Goal: Task Accomplishment & Management: Complete application form

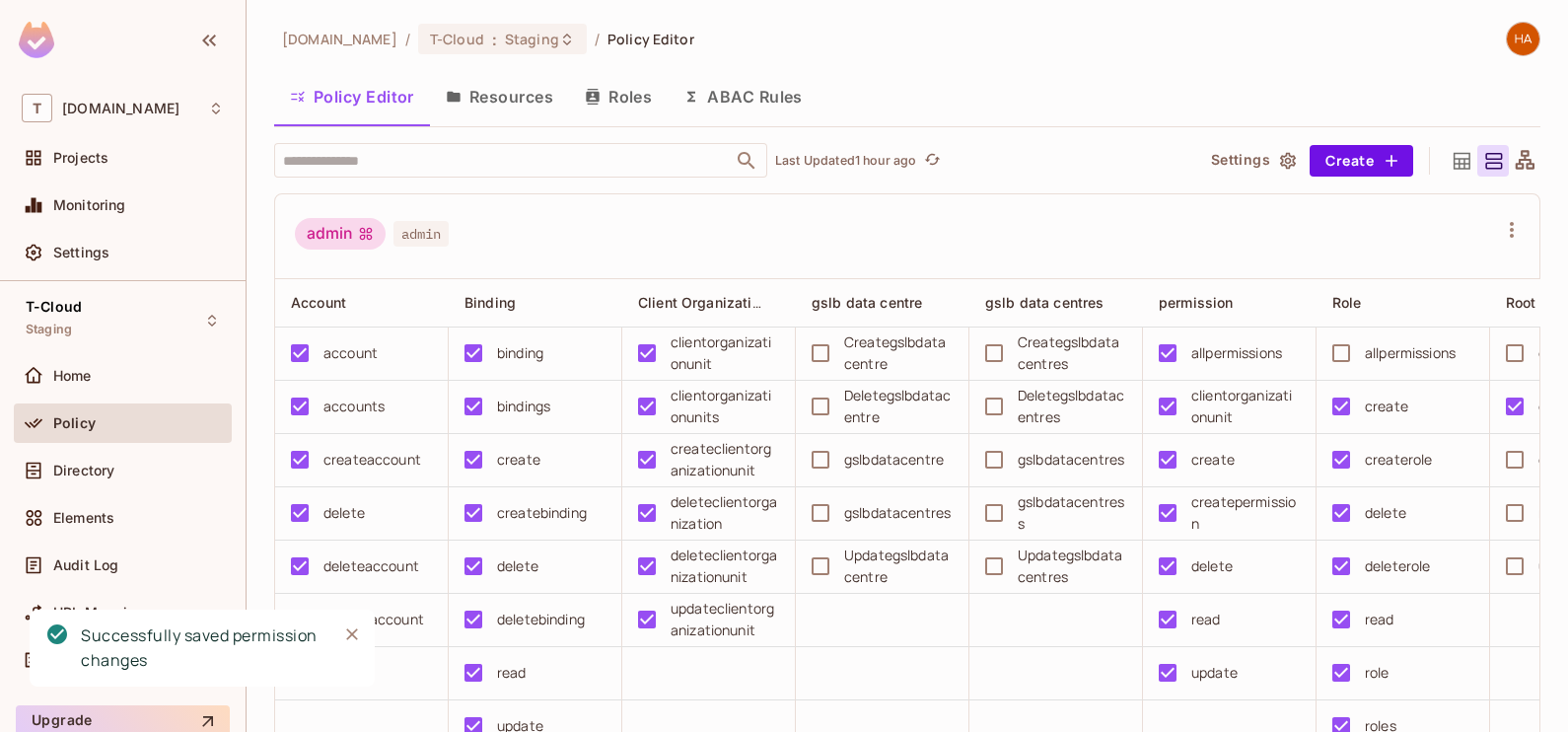
scroll to position [3137, 0]
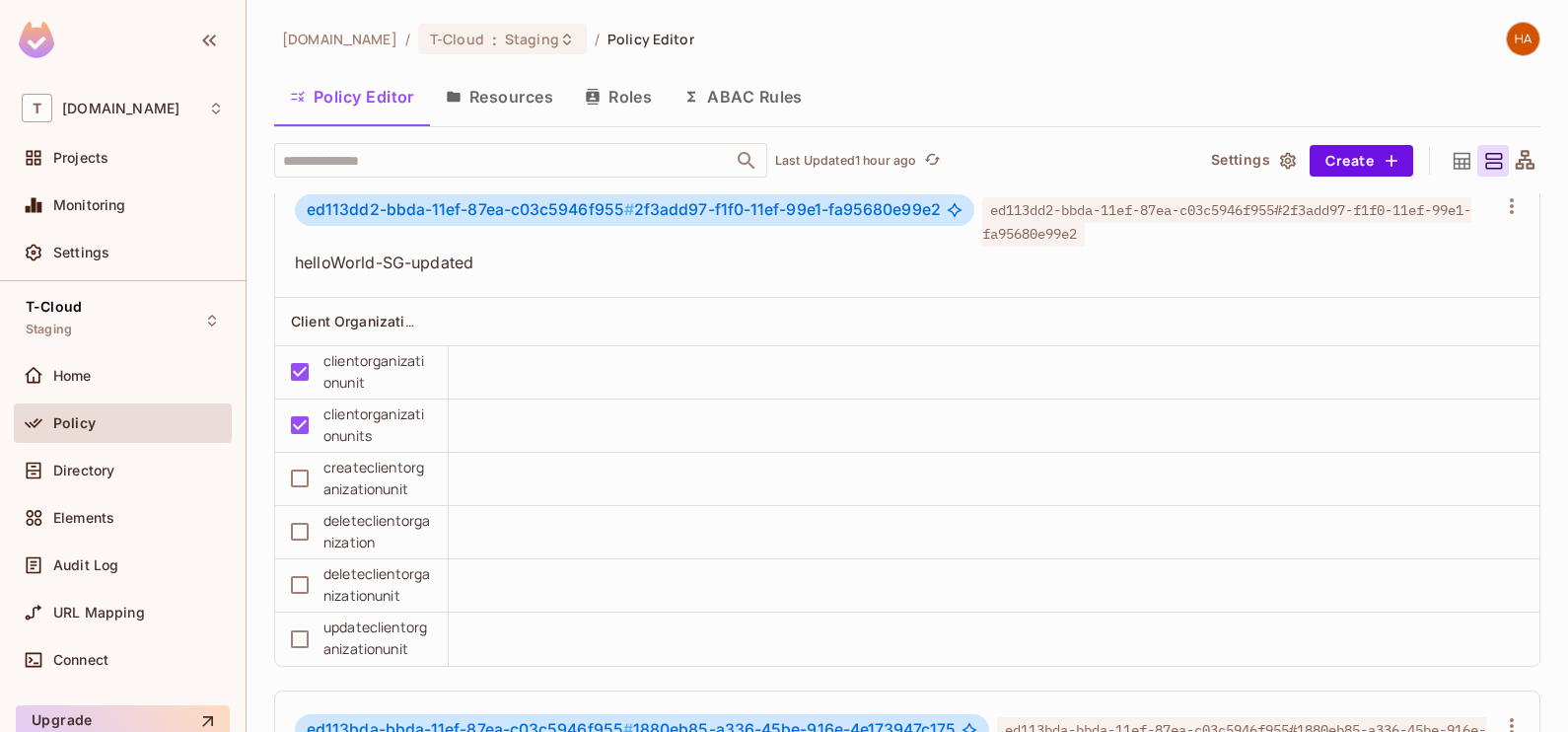
click at [530, 453] on td at bounding box center [994, 426] width 1091 height 54
click at [124, 477] on div "Directory" at bounding box center [139, 471] width 171 height 16
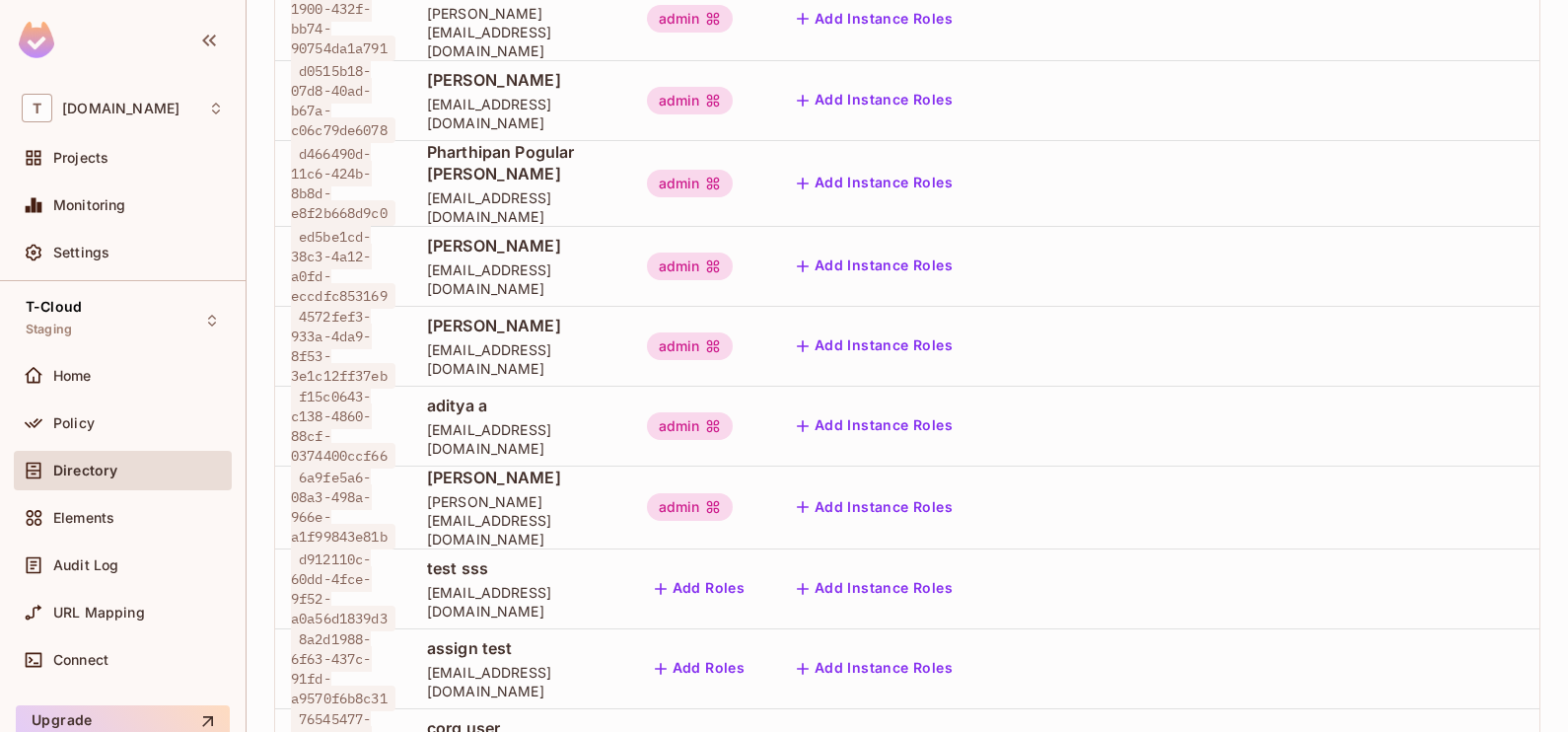
scroll to position [758, 0]
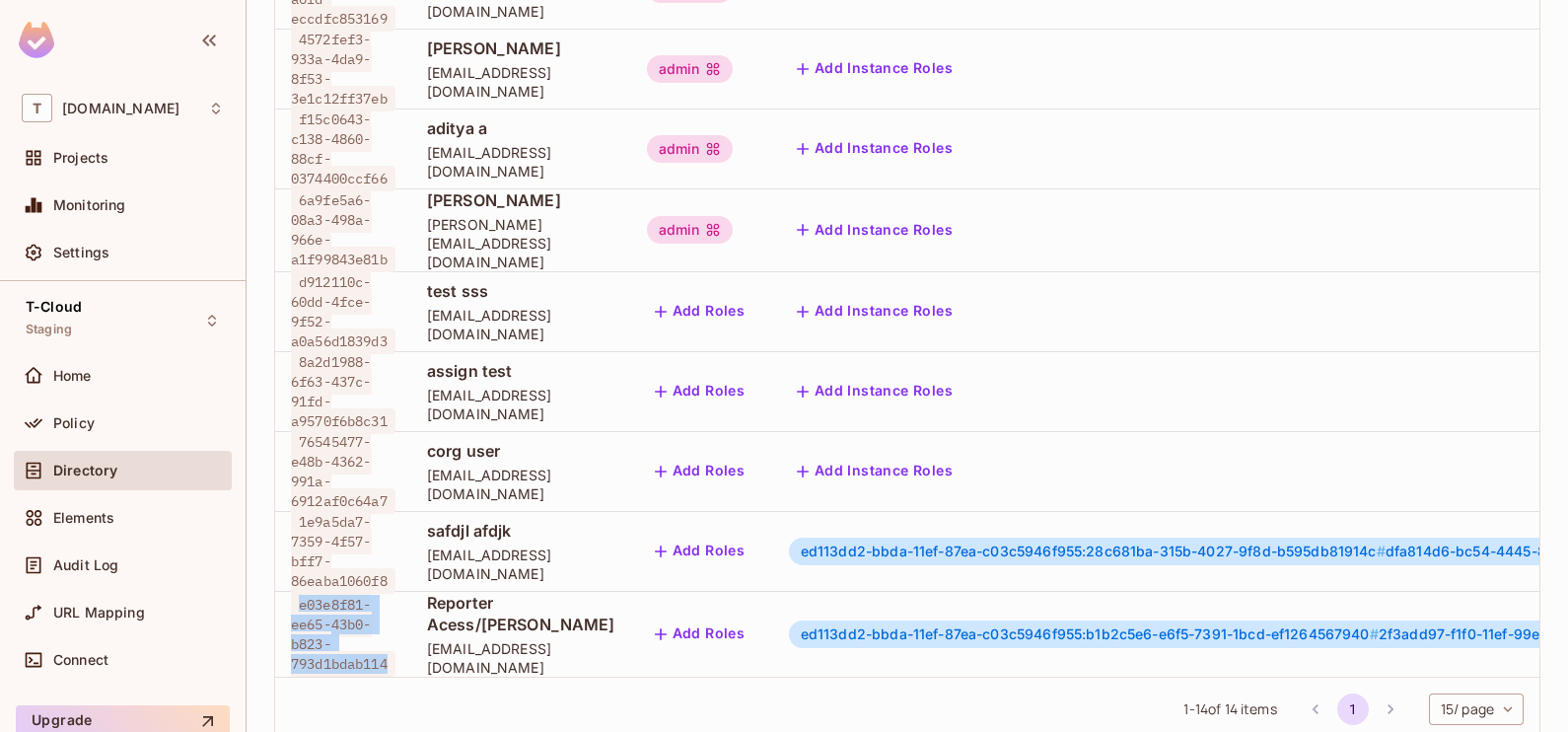
drag, startPoint x: 397, startPoint y: 593, endPoint x: 296, endPoint y: 537, distance: 115.5
click at [296, 592] on span "e03e8f81-ee65-43b0-b823-793d1bdab114" at bounding box center [343, 634] width 104 height 84
copy span "e03e8f81-ee65-43b0-b823-793d1bdab114"
click at [91, 437] on div "Policy" at bounding box center [123, 423] width 218 height 40
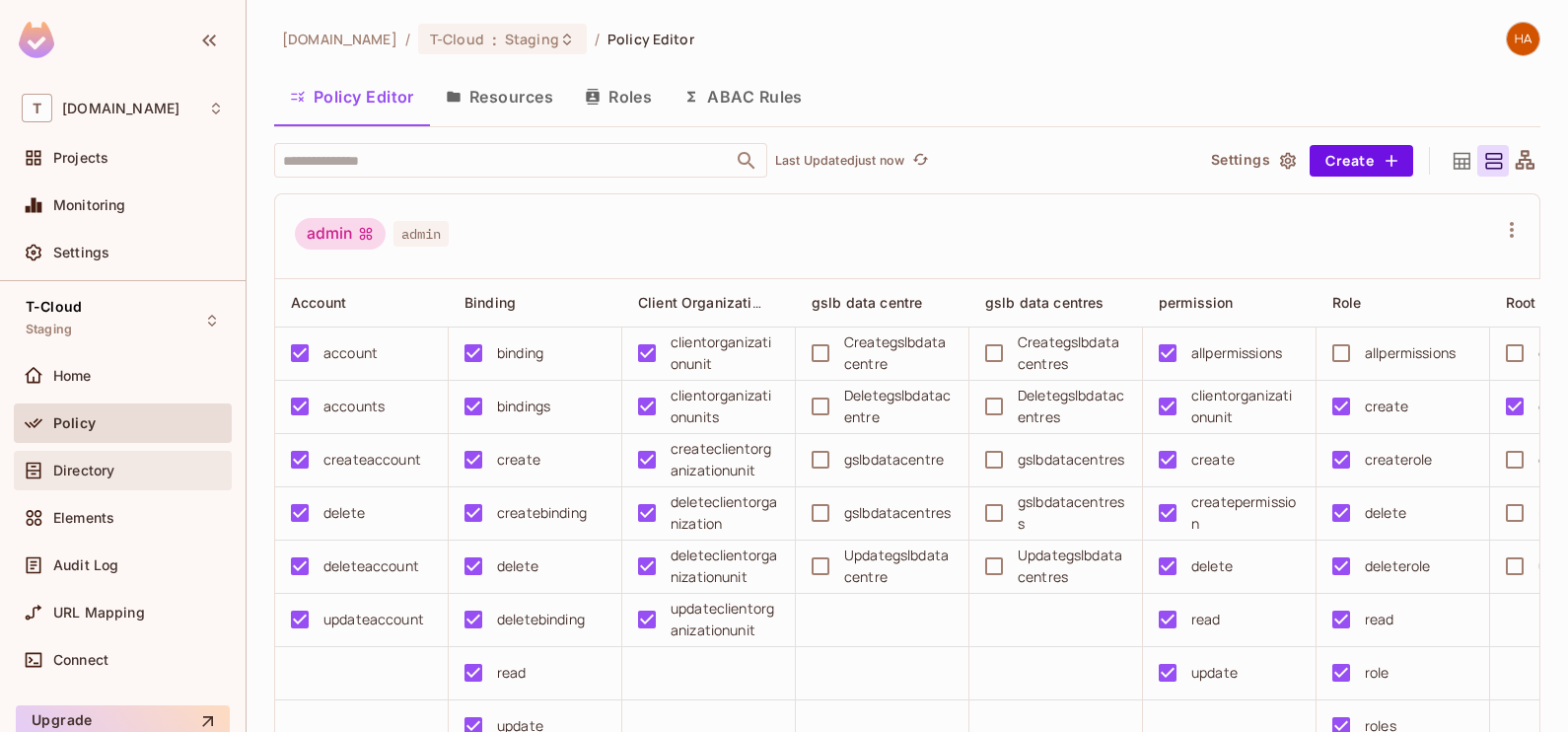
click at [134, 464] on div "Directory" at bounding box center [139, 471] width 171 height 16
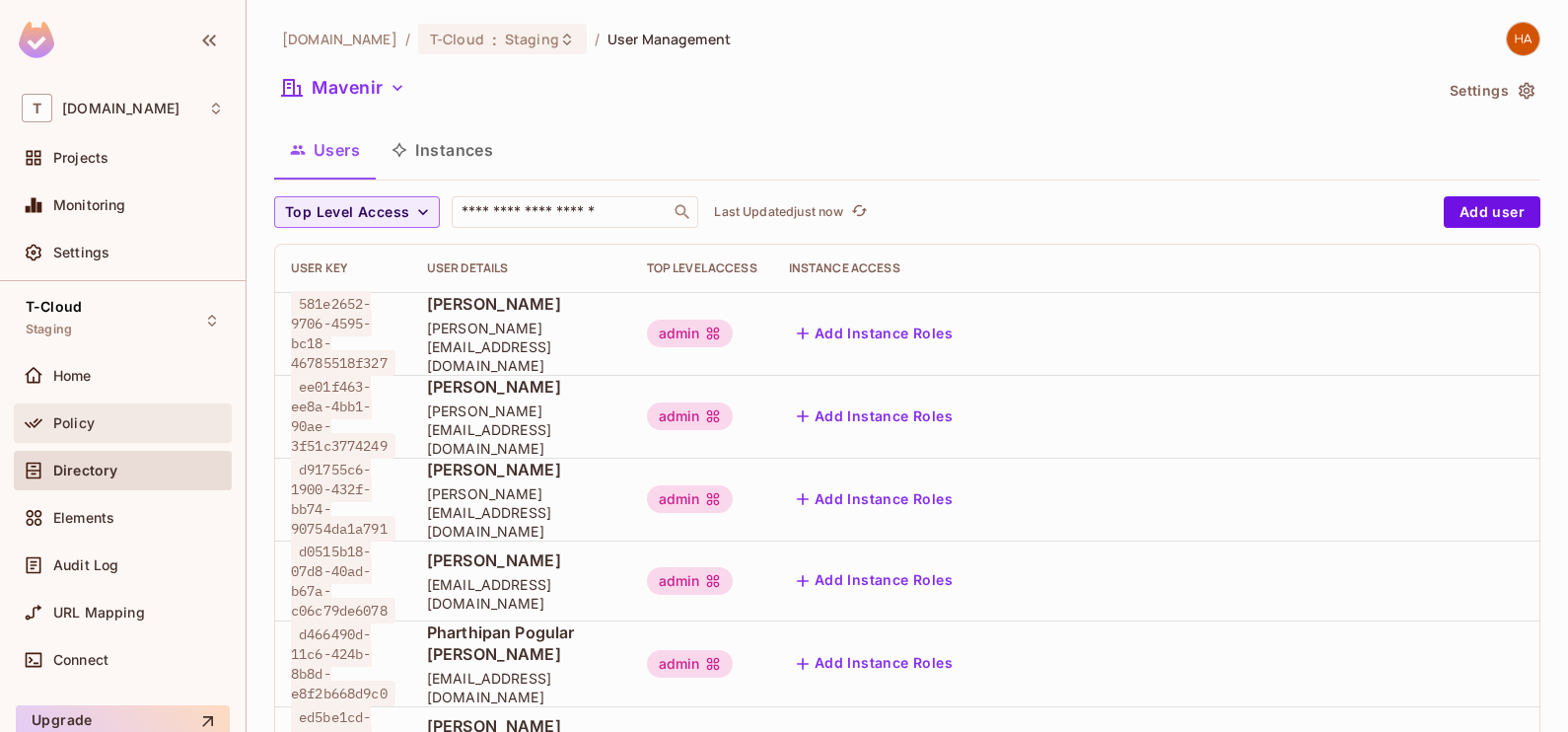
click at [135, 421] on div "Policy" at bounding box center [139, 423] width 171 height 16
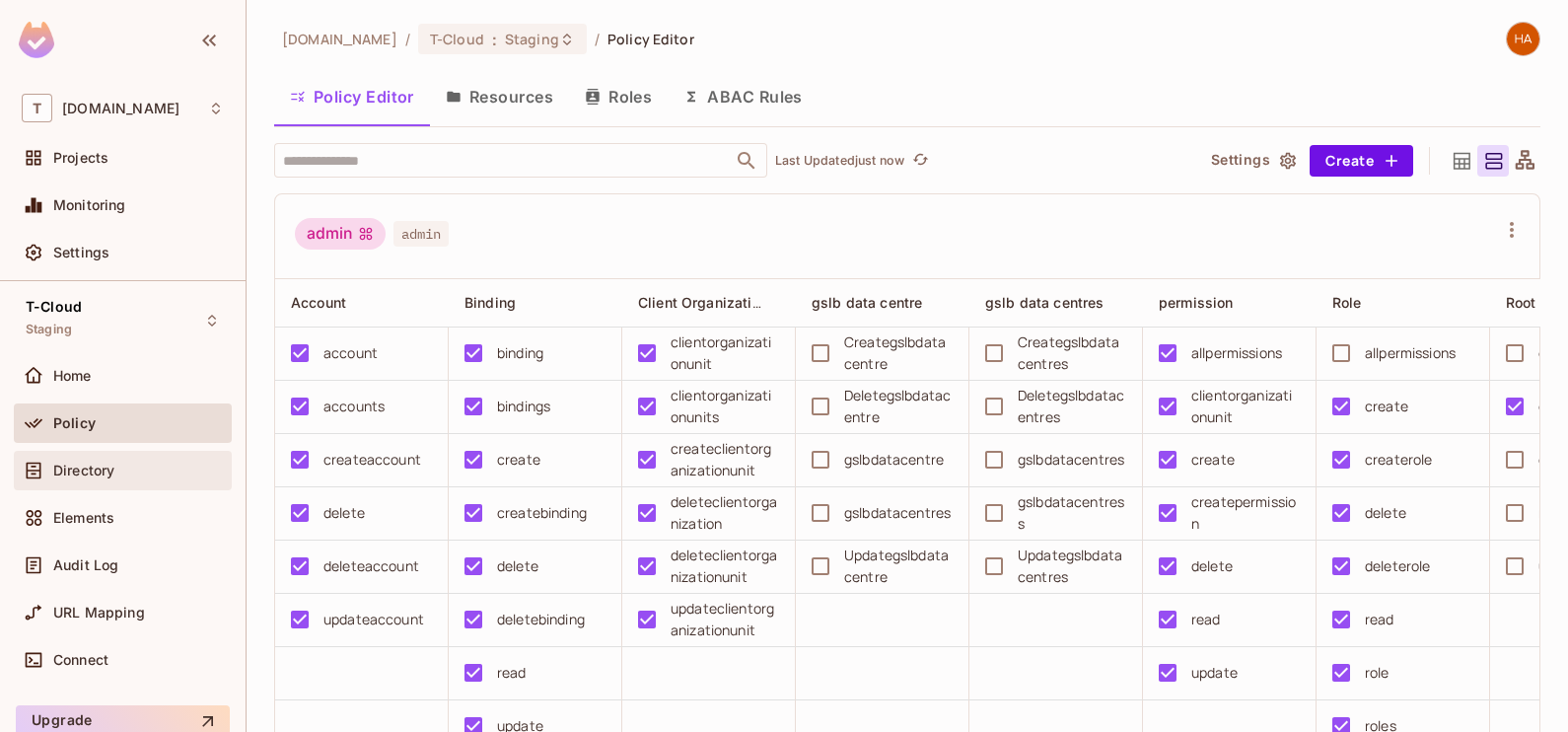
click at [75, 454] on div "Directory" at bounding box center [123, 471] width 218 height 40
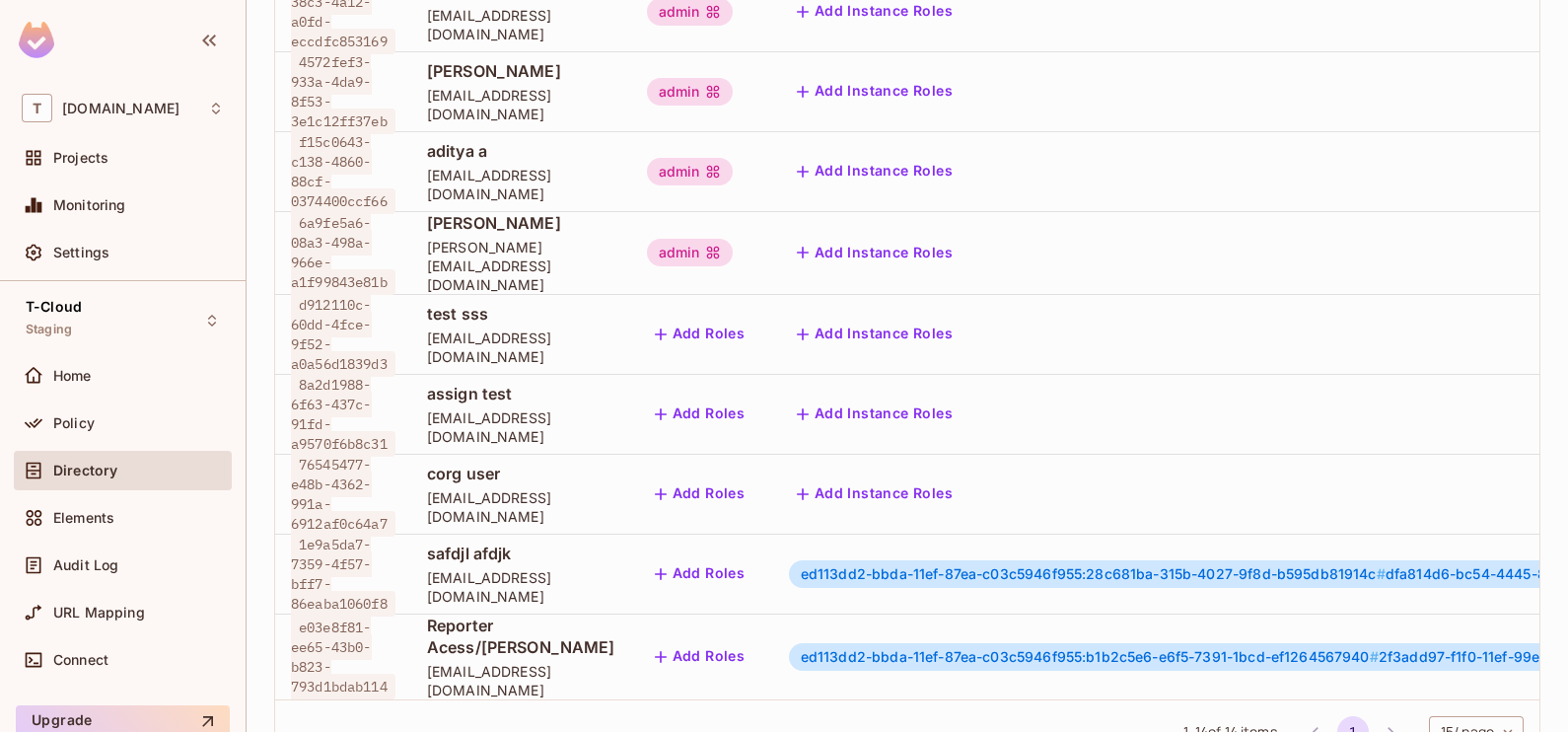
scroll to position [758, 0]
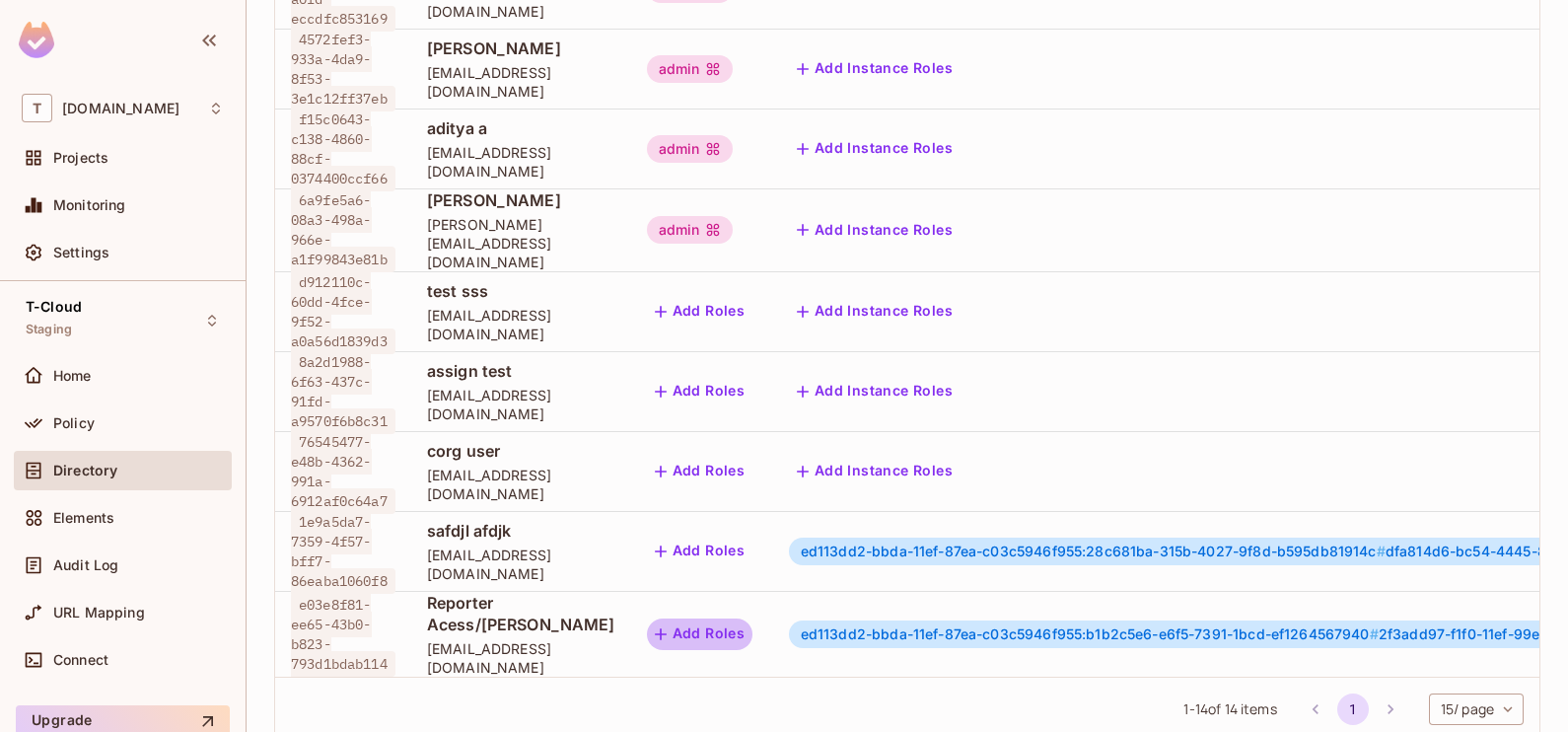
click at [744, 619] on button "Add Roles" at bounding box center [700, 635] width 106 height 32
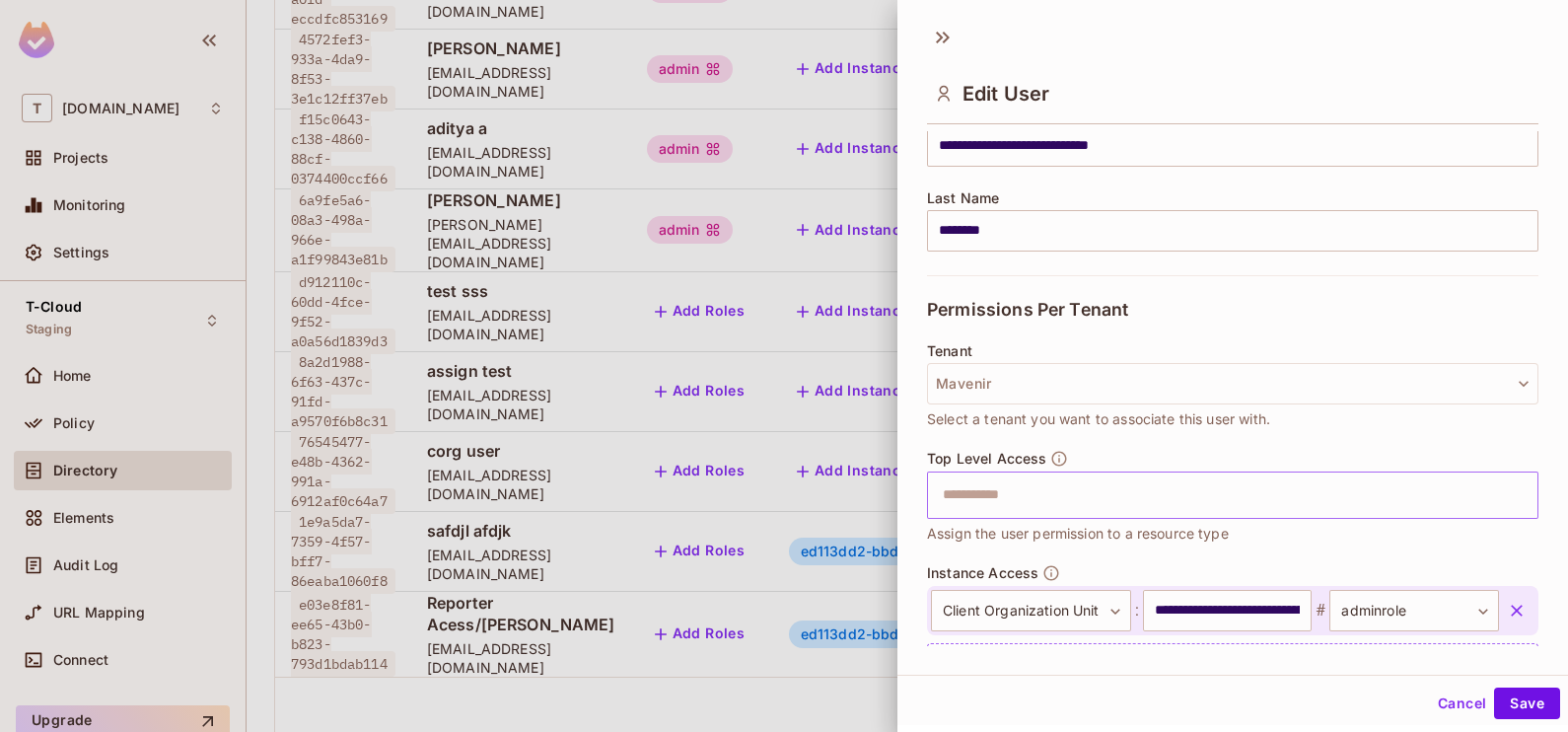
scroll to position [280, 0]
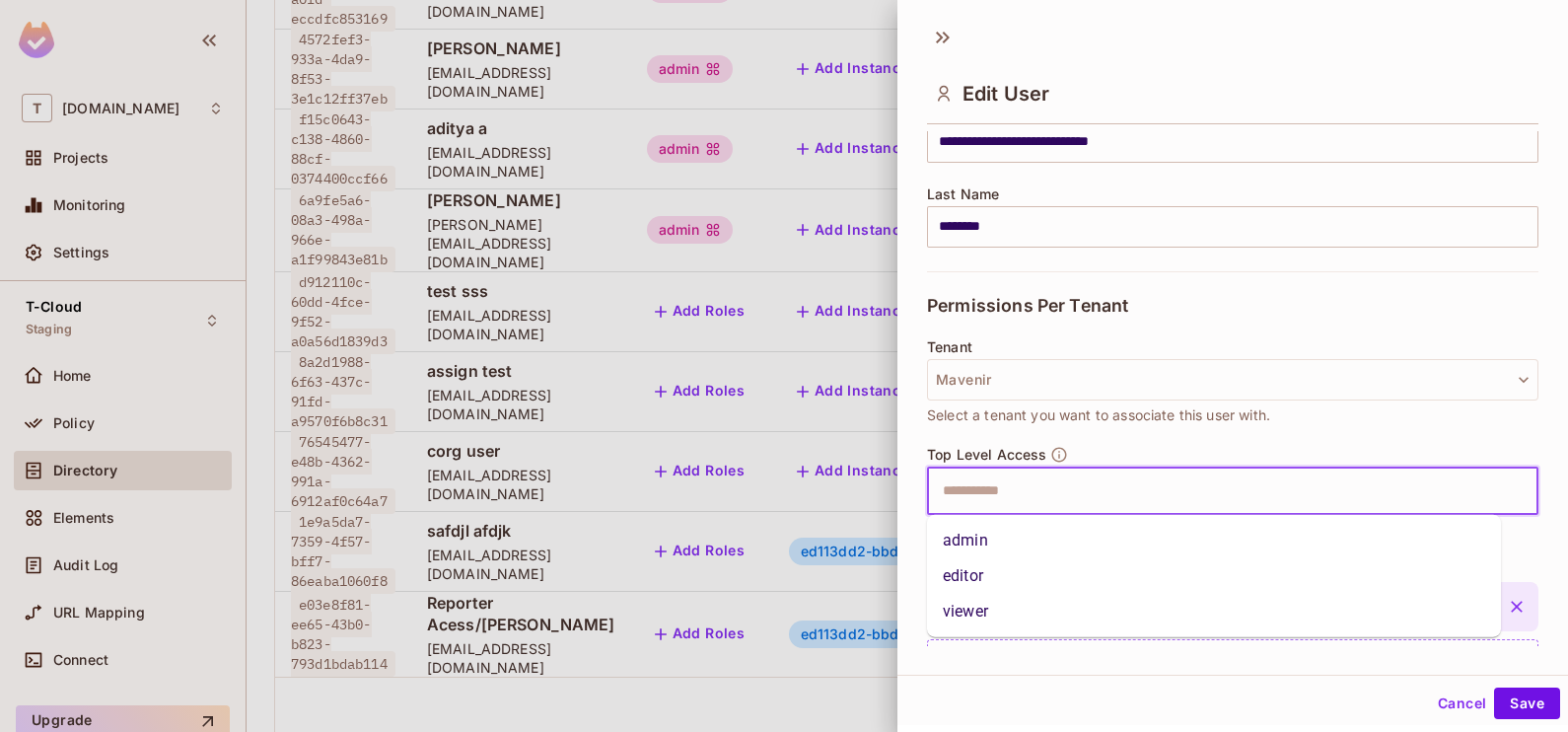
click at [1035, 486] on input "text" at bounding box center [1215, 492] width 569 height 40
click at [1011, 547] on li "admin" at bounding box center [1214, 540] width 574 height 36
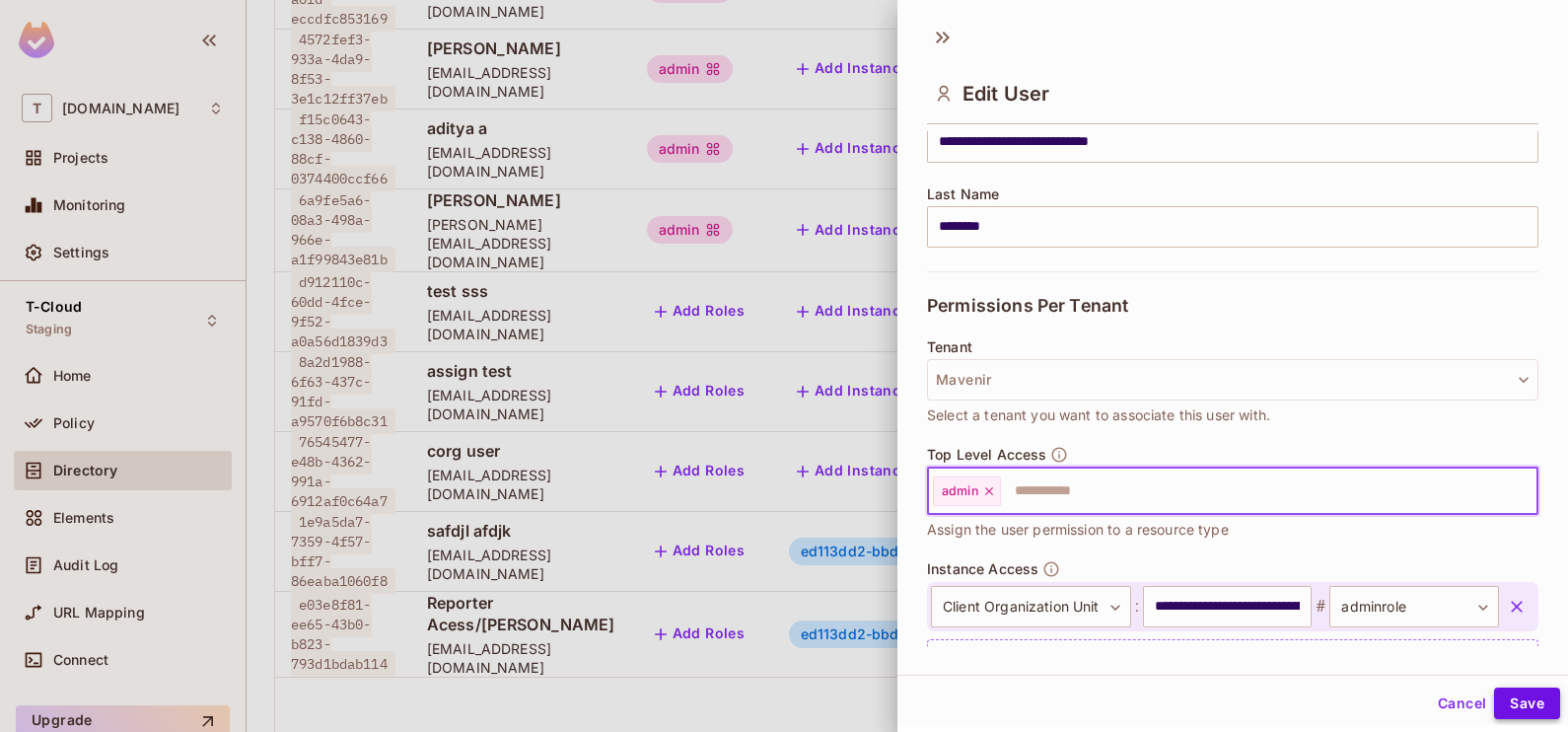
click at [1505, 704] on button "Save" at bounding box center [1527, 703] width 67 height 32
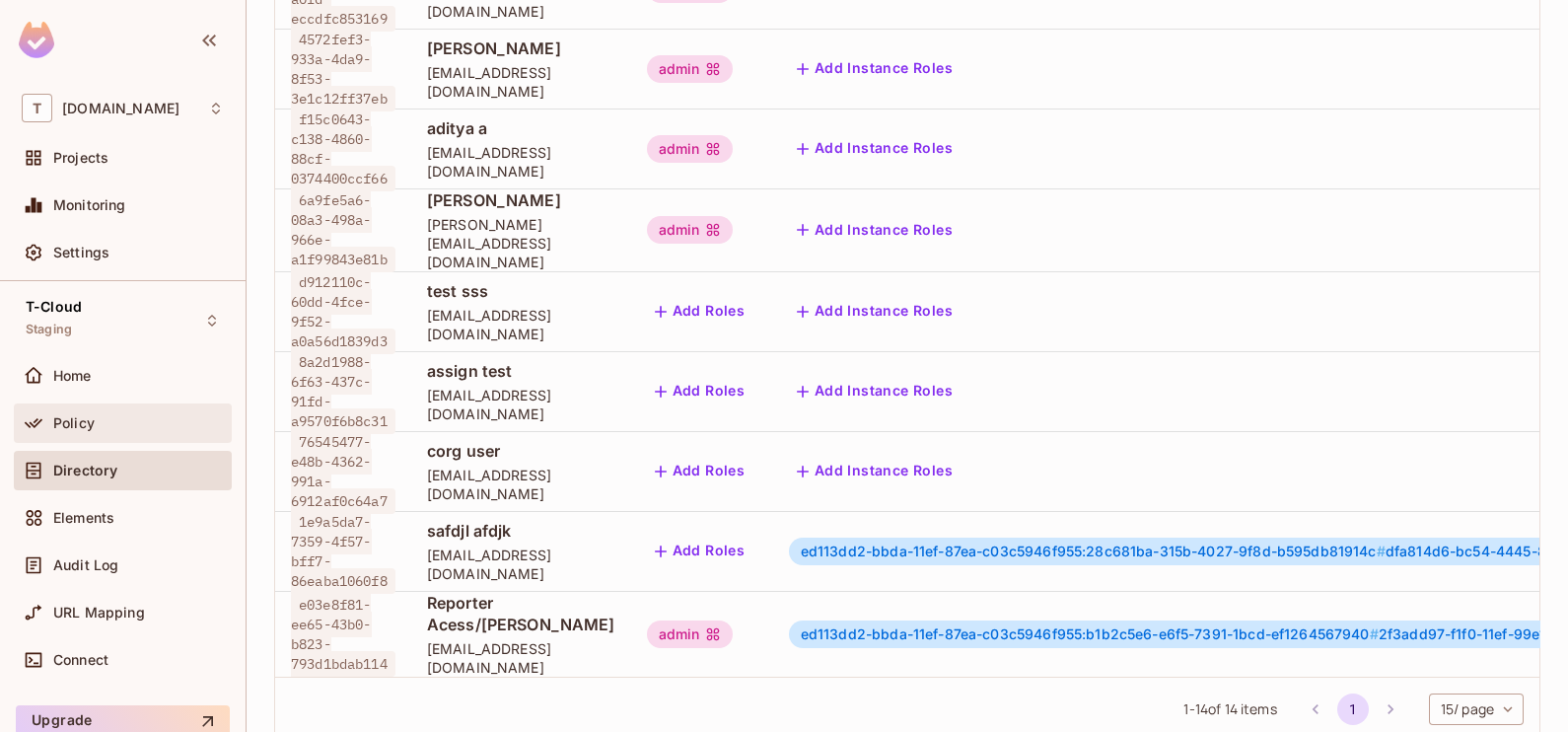
click at [158, 411] on div "Policy" at bounding box center [123, 423] width 203 height 24
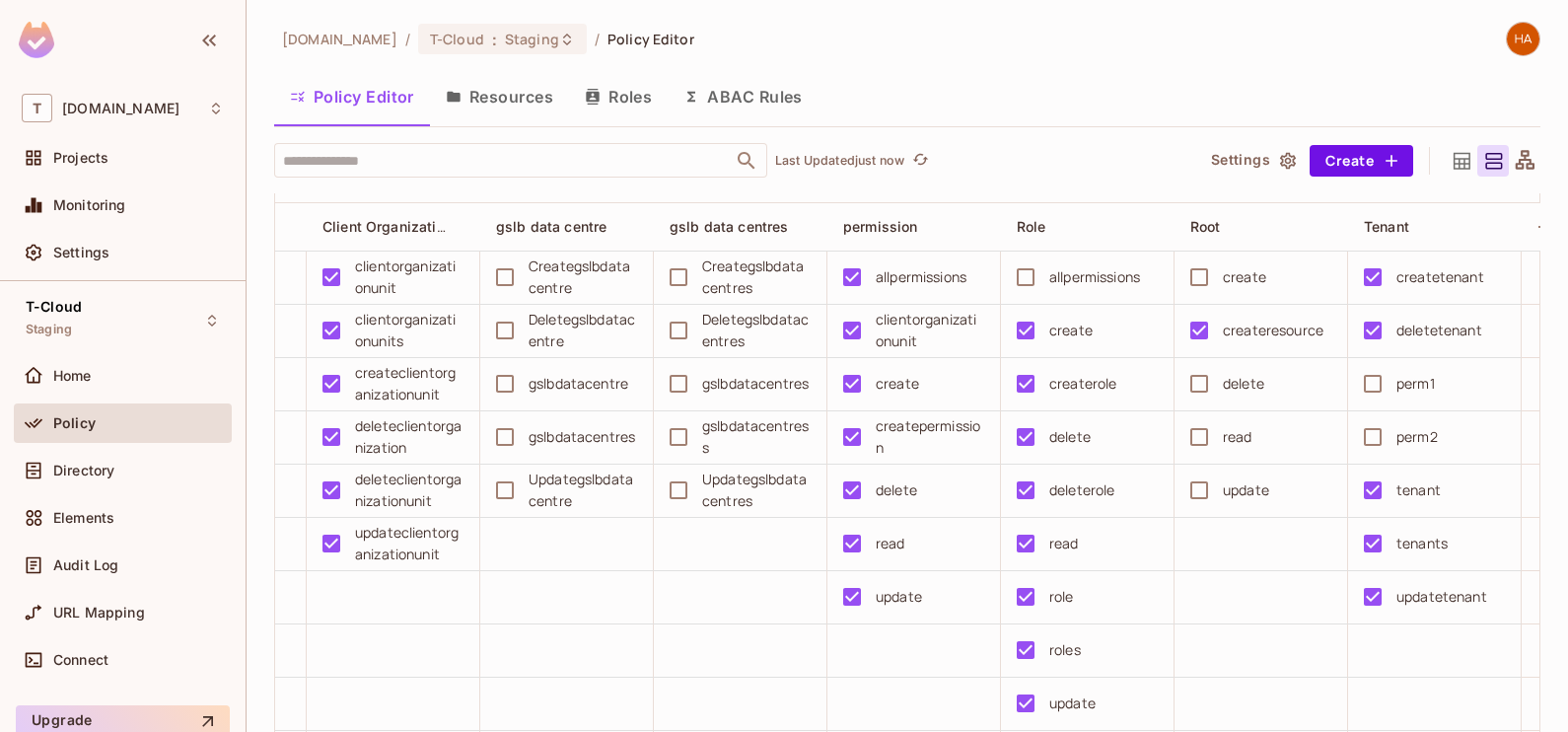
scroll to position [0, 527]
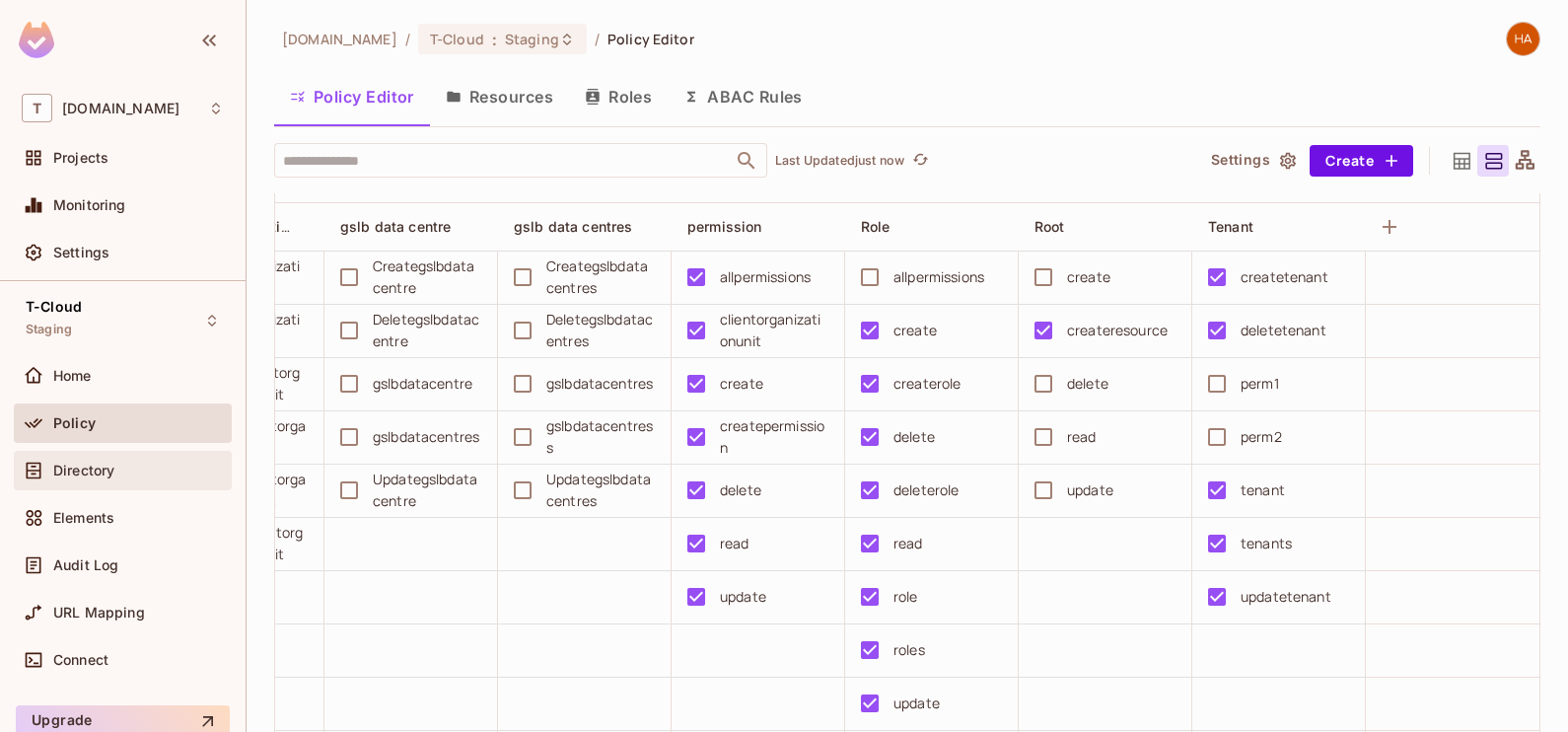
click at [128, 479] on div "Directory" at bounding box center [123, 471] width 203 height 24
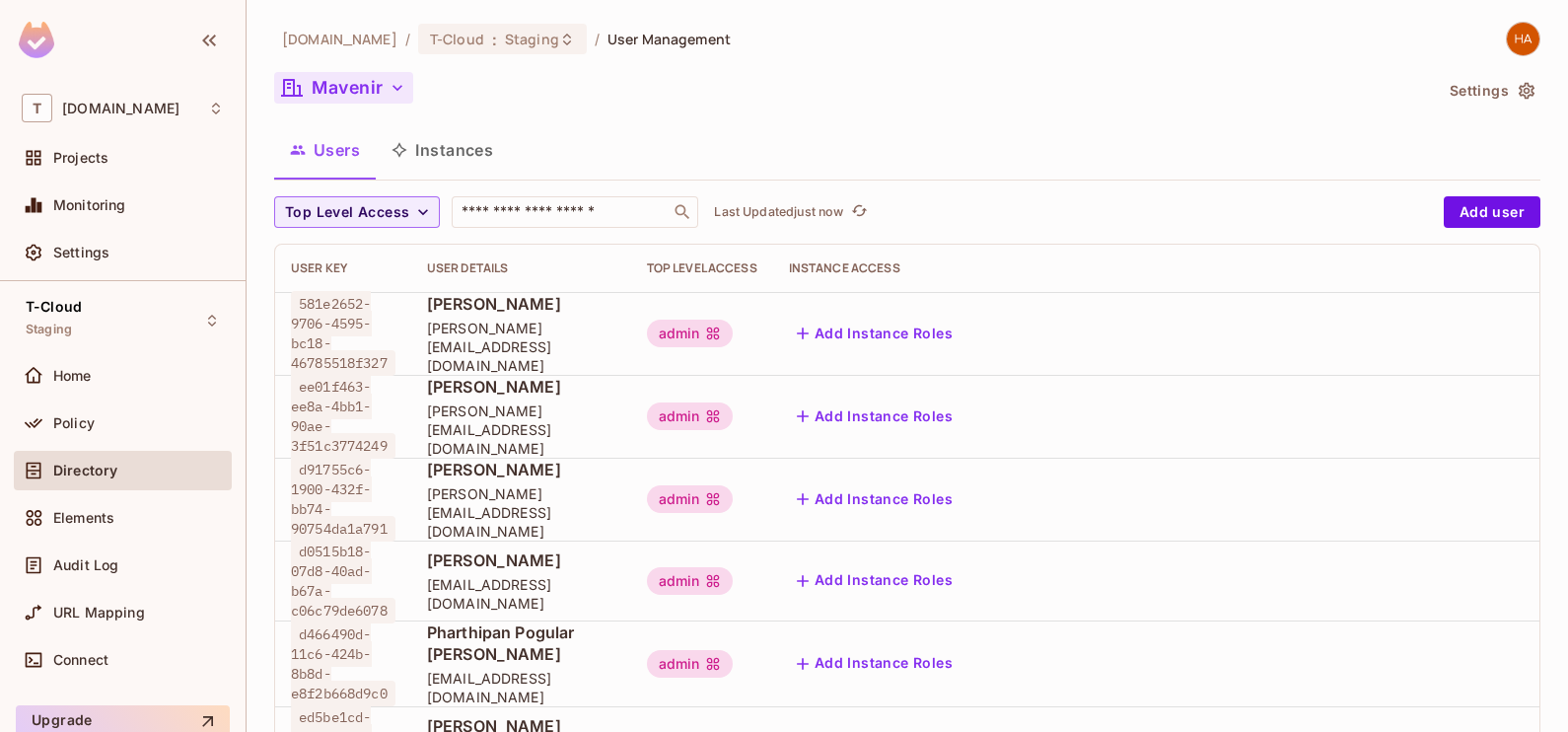
click at [367, 89] on button "Mavenir" at bounding box center [344, 88] width 139 height 32
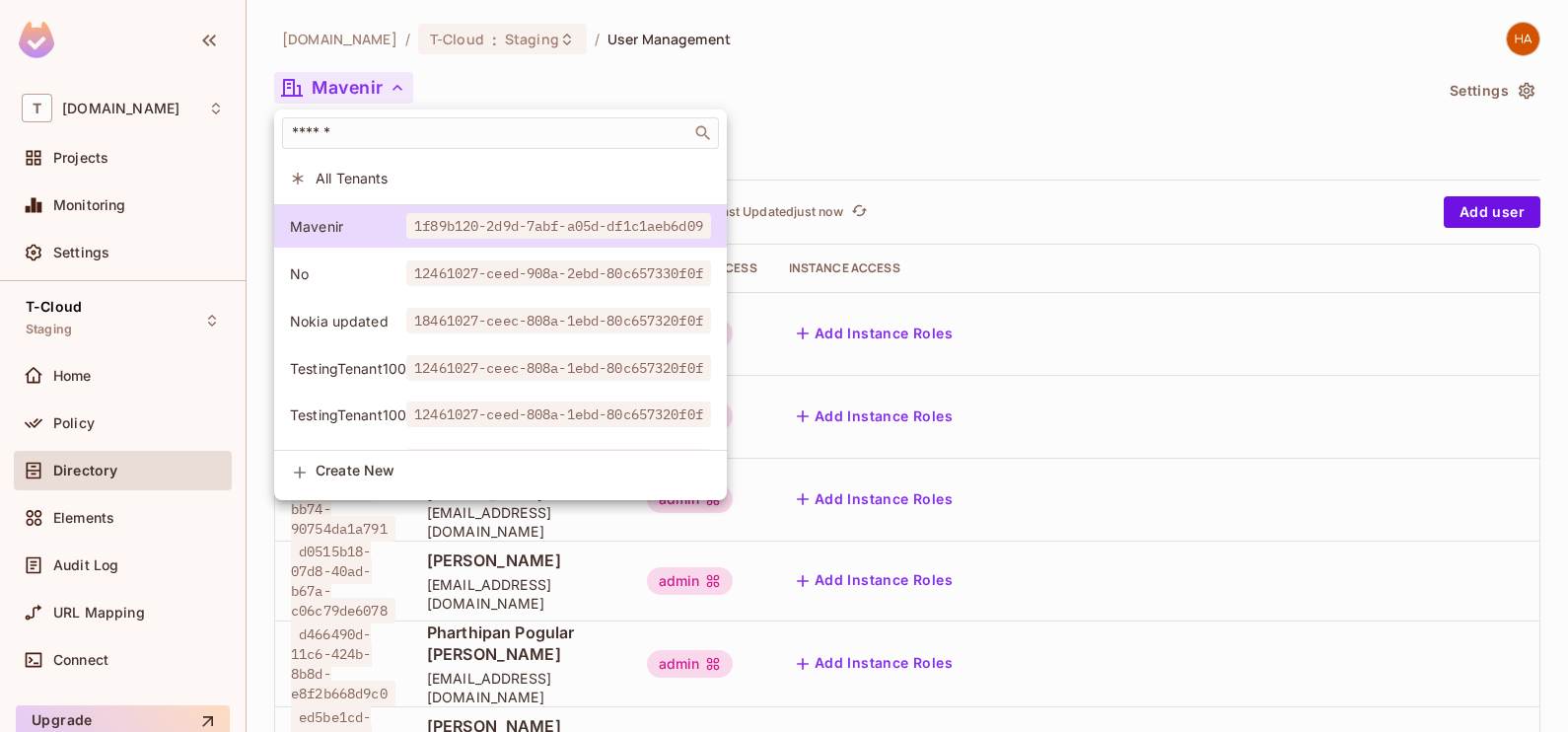
scroll to position [199, 0]
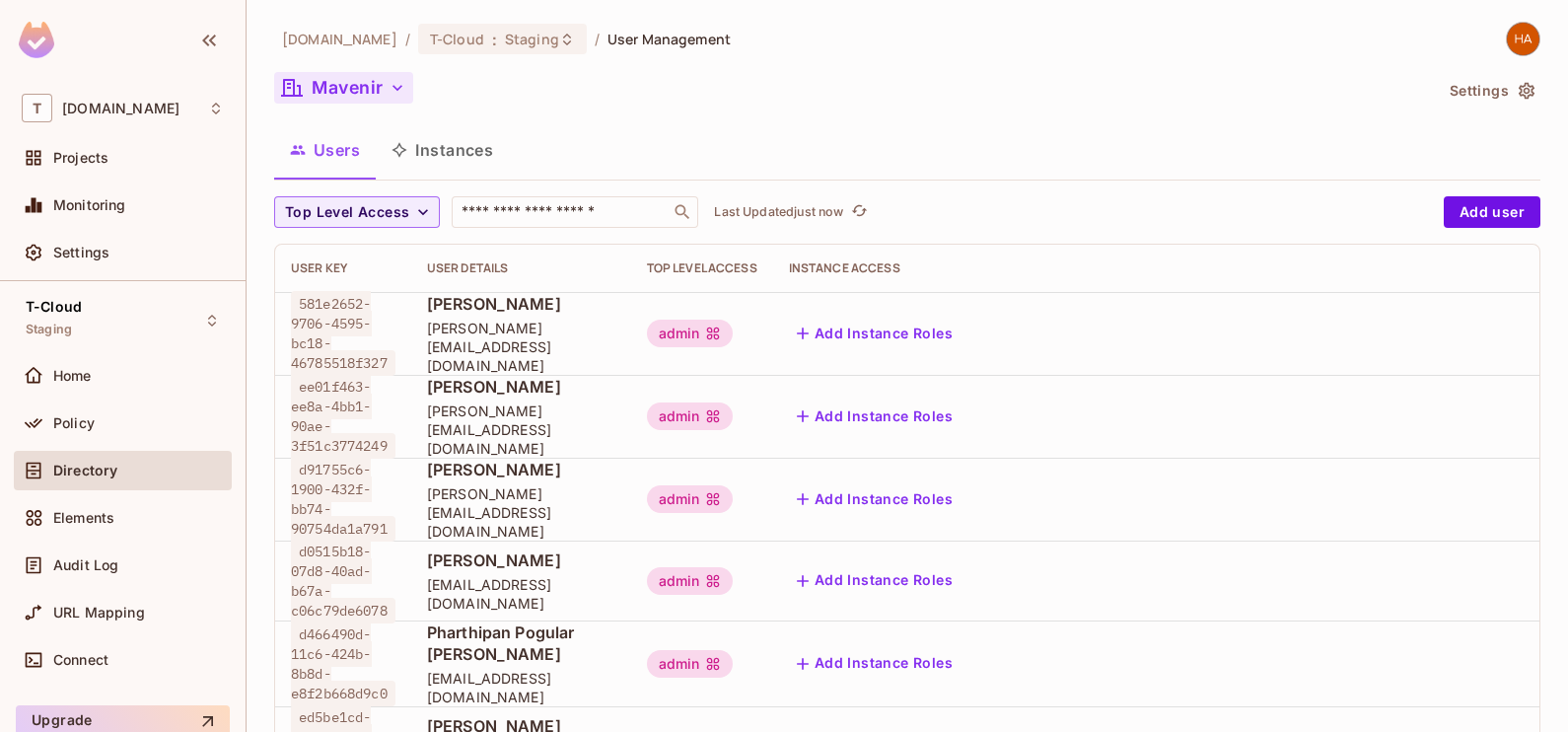
click at [363, 95] on button "Mavenir" at bounding box center [344, 88] width 139 height 32
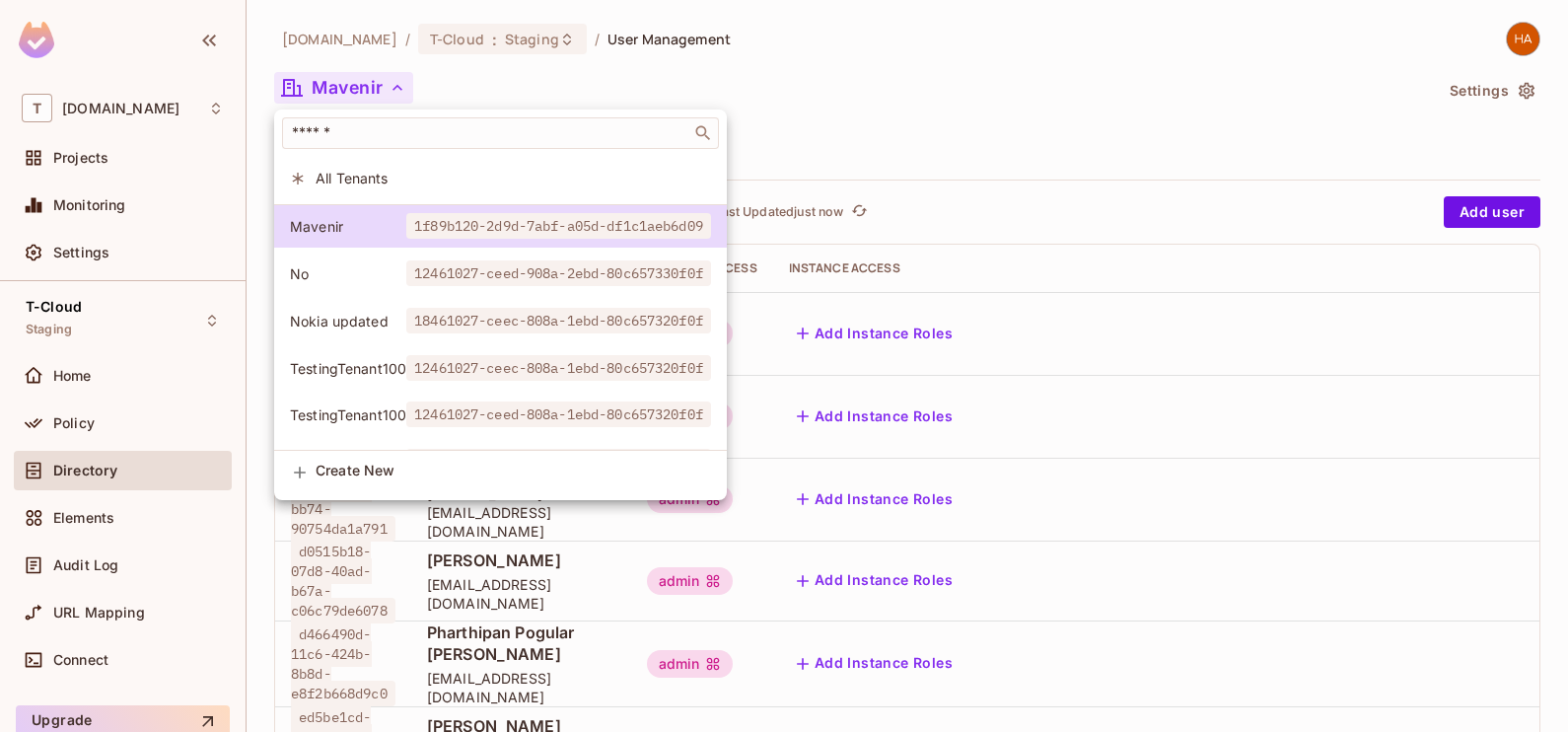
scroll to position [199, 0]
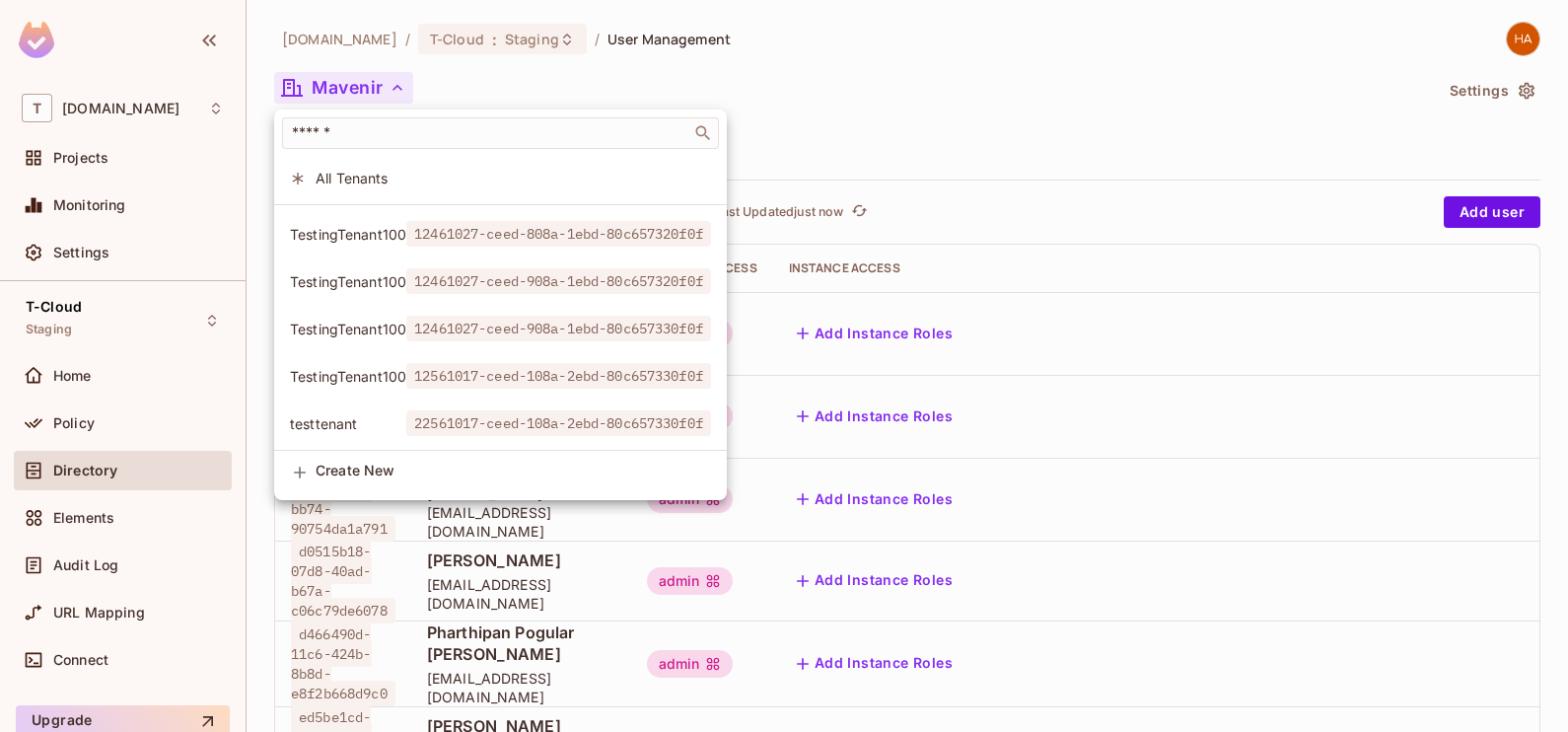
click at [146, 414] on div at bounding box center [784, 366] width 1568 height 732
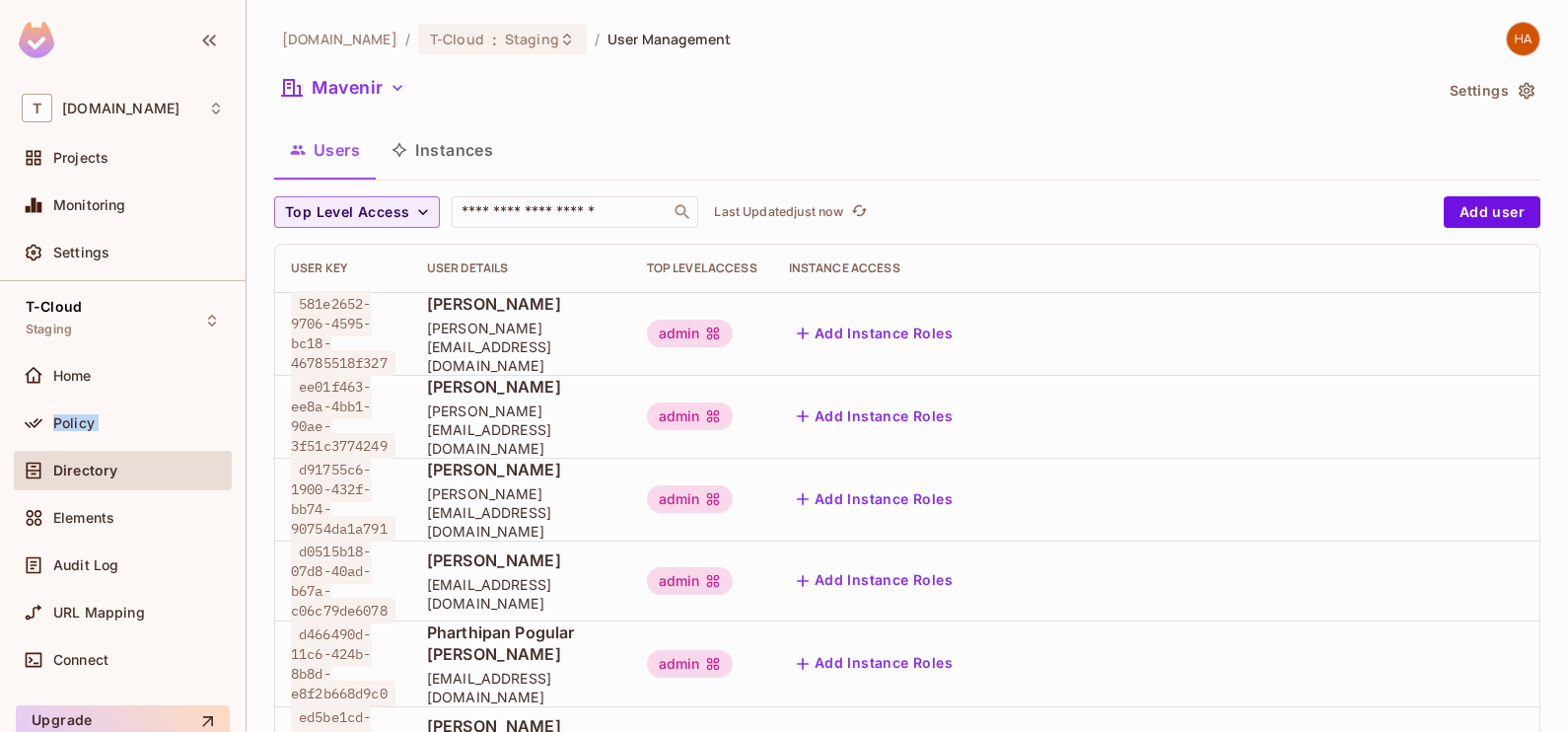
click at [146, 415] on div "Policy" at bounding box center [139, 423] width 171 height 16
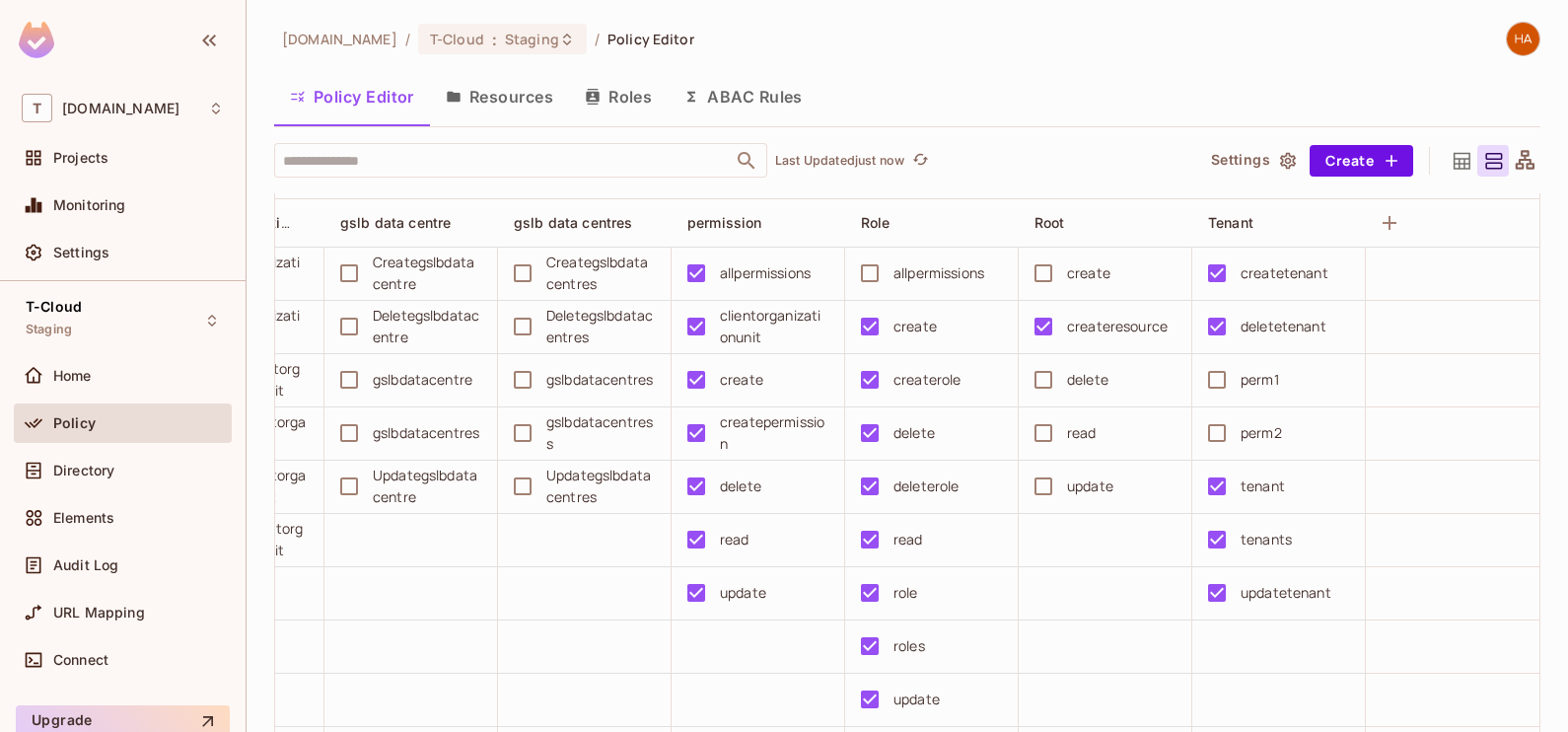
scroll to position [73, 0]
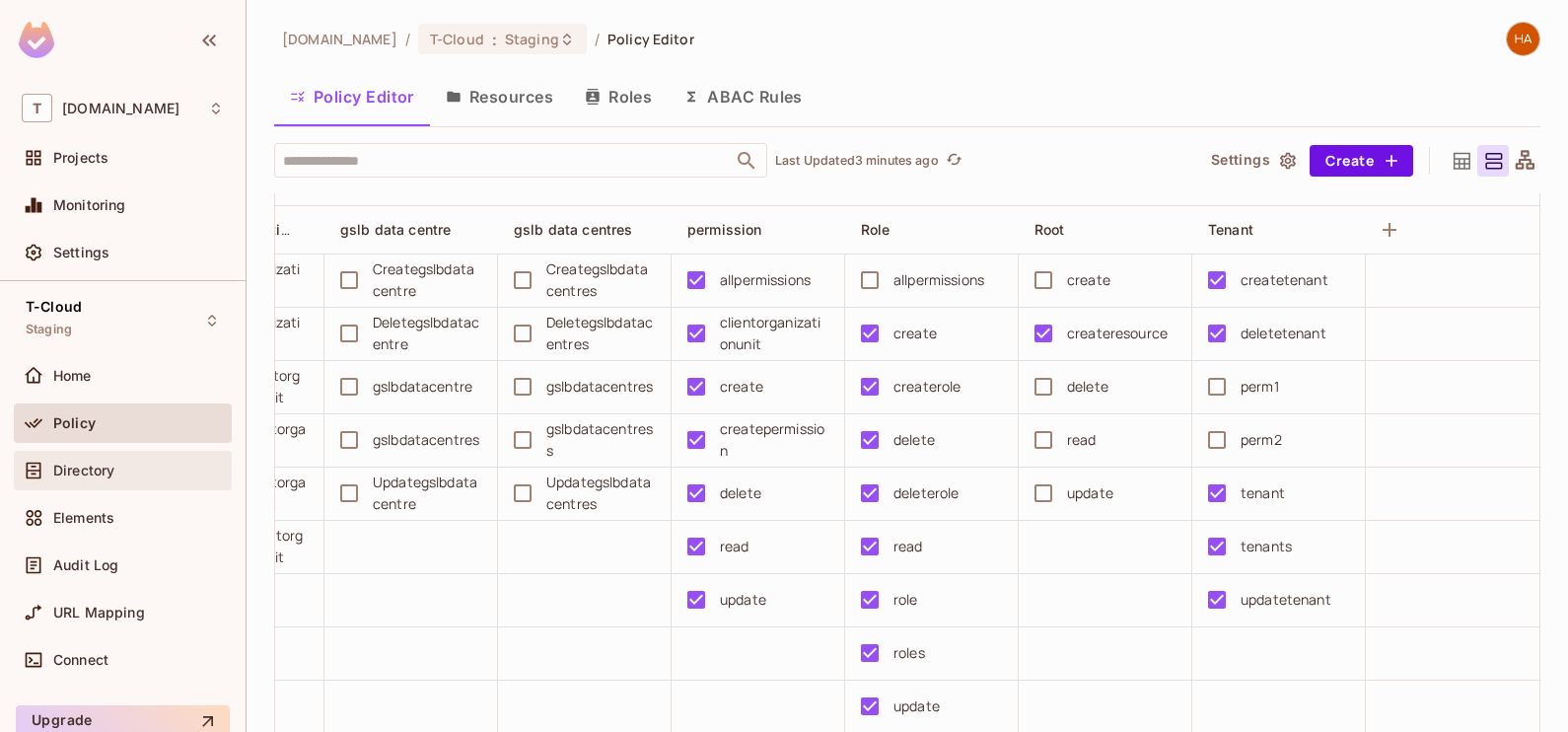
click at [171, 463] on div "Directory" at bounding box center [139, 471] width 171 height 16
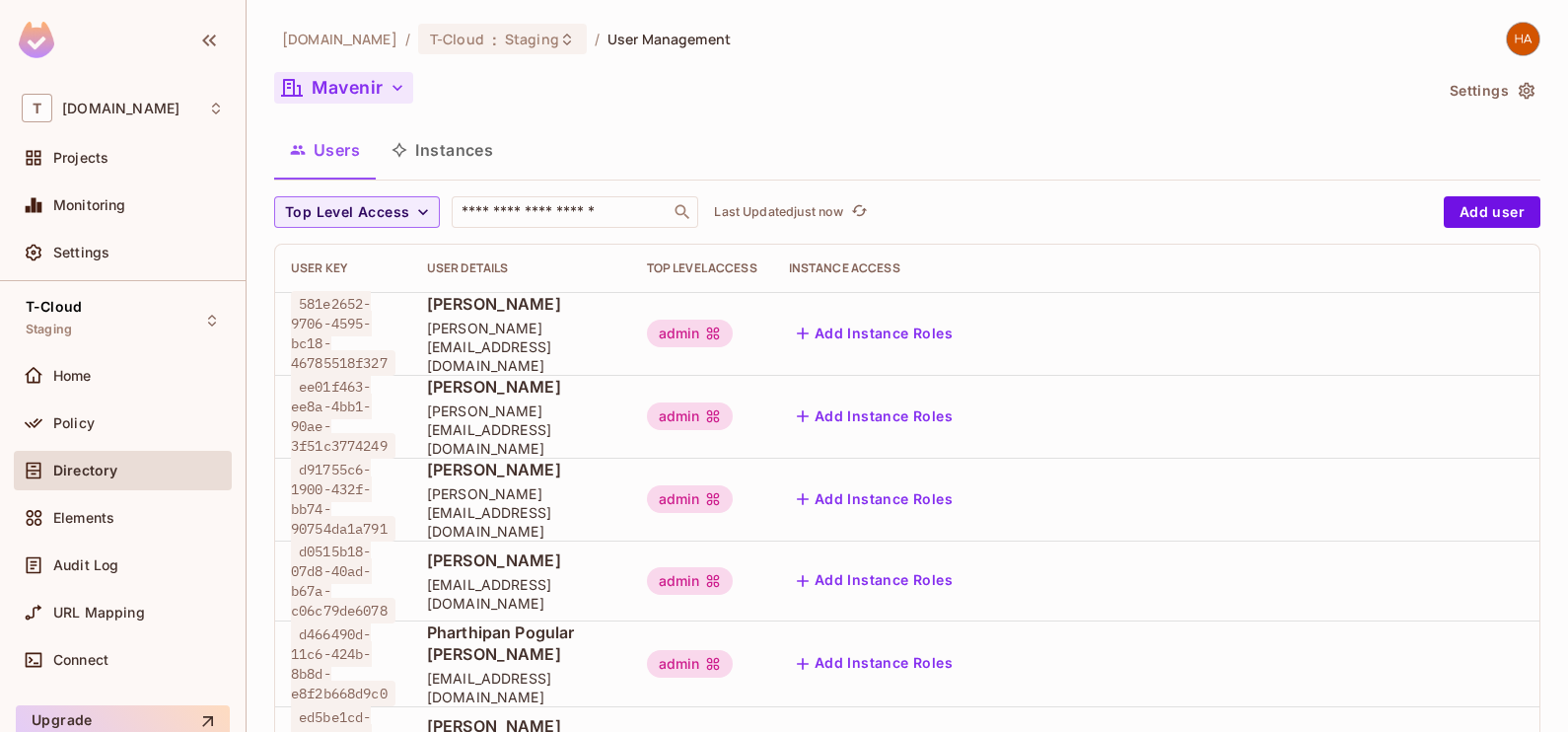
click at [389, 95] on icon "button" at bounding box center [397, 87] width 20 height 20
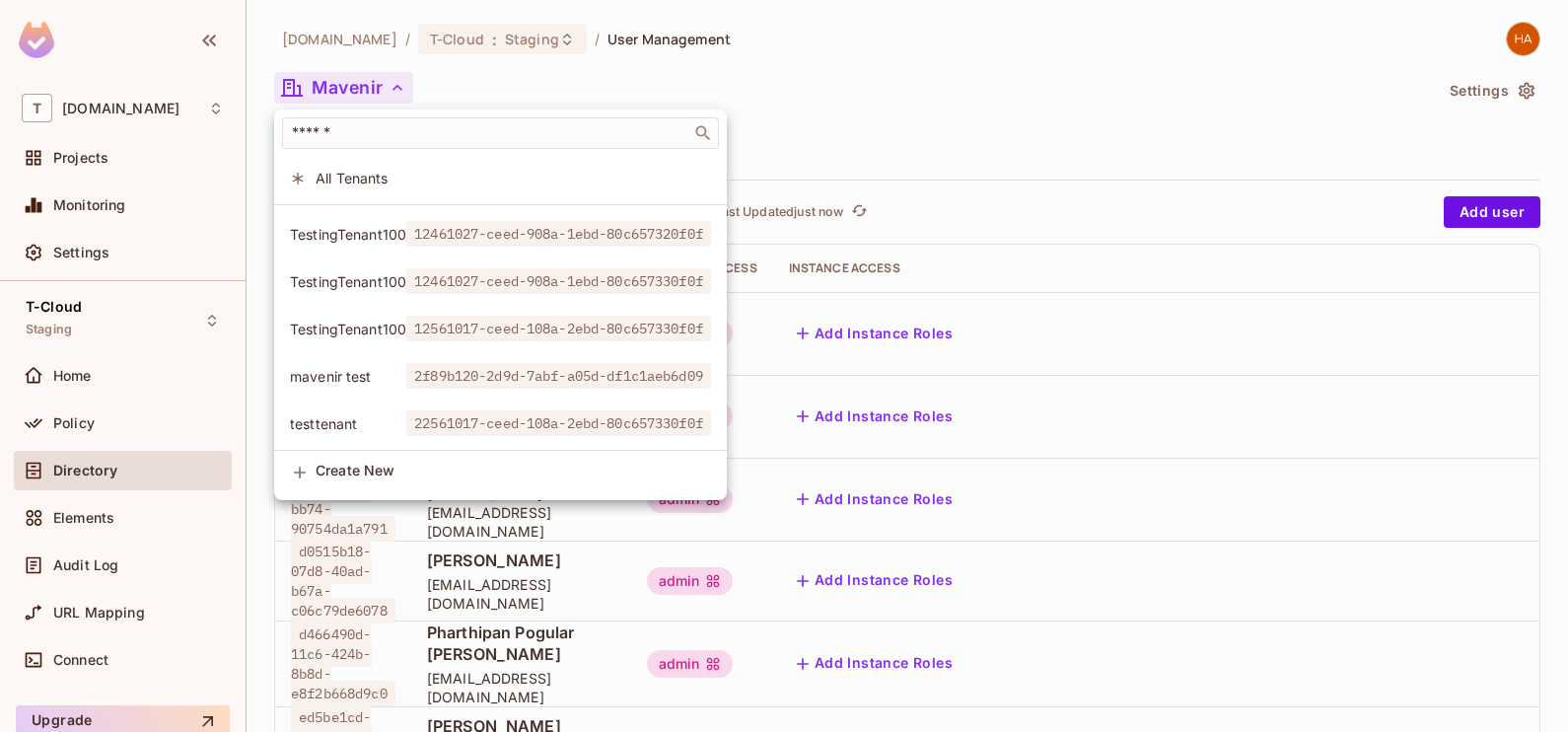
scroll to position [245, 0]
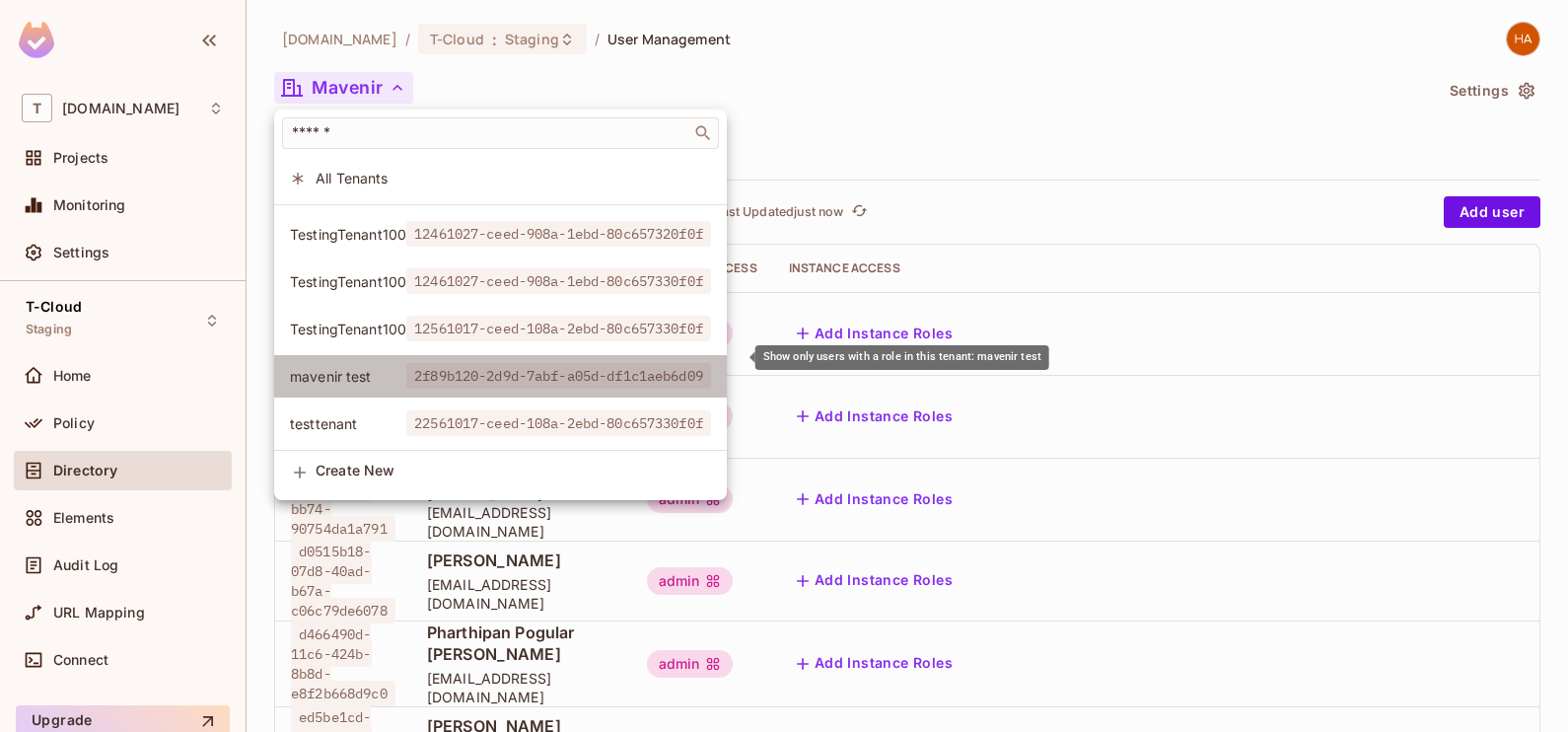
click at [408, 364] on span "2f89b120-2d9d-7abf-a05d-df1c1aeb6d09" at bounding box center [558, 376] width 305 height 26
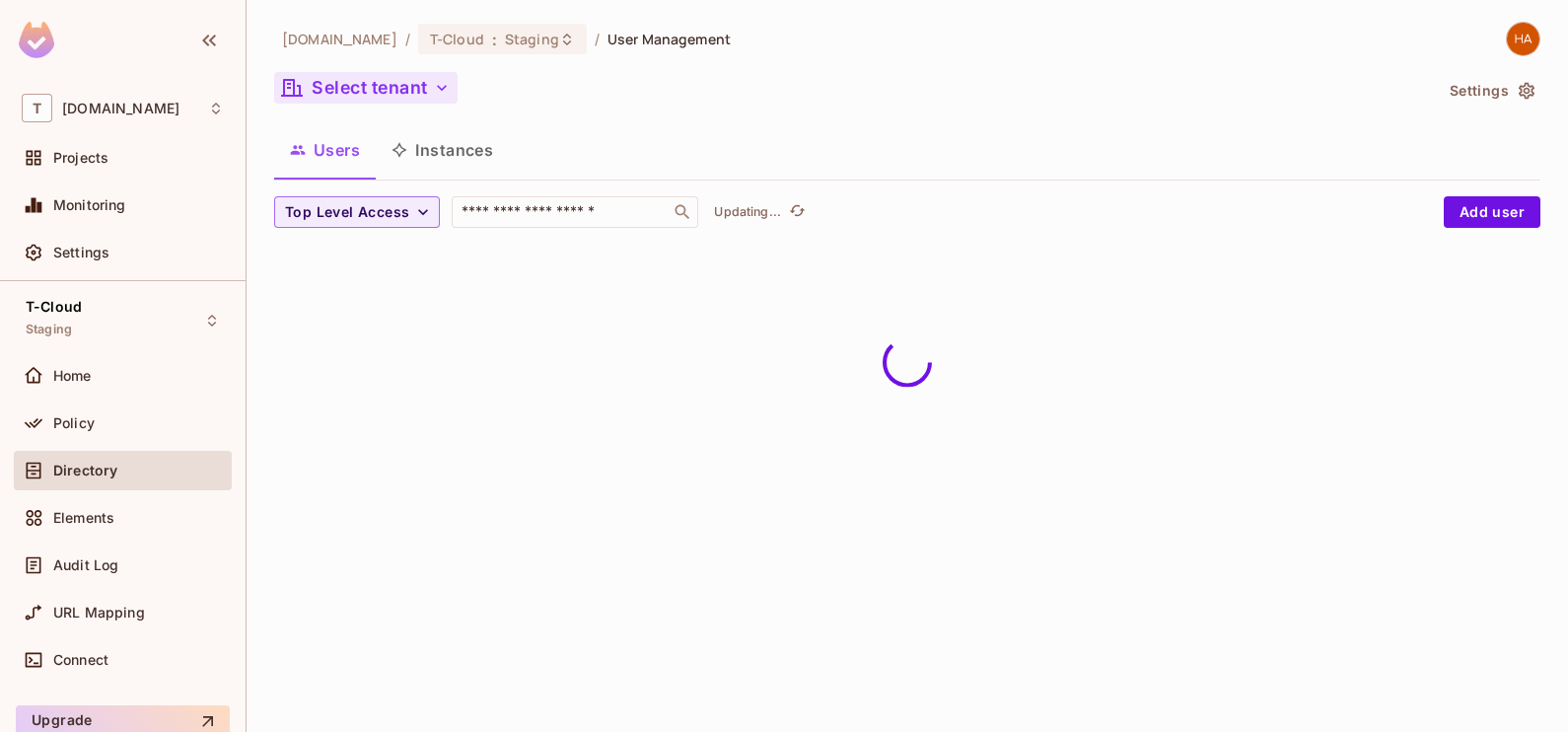
click at [408, 302] on div "Mavenir 1f89b120-2d9d-7abf-a05d-df1c1aeb6d09 No 12461027-ceed-908a-2ebd-80c6573…" at bounding box center [444, 232] width 340 height 139
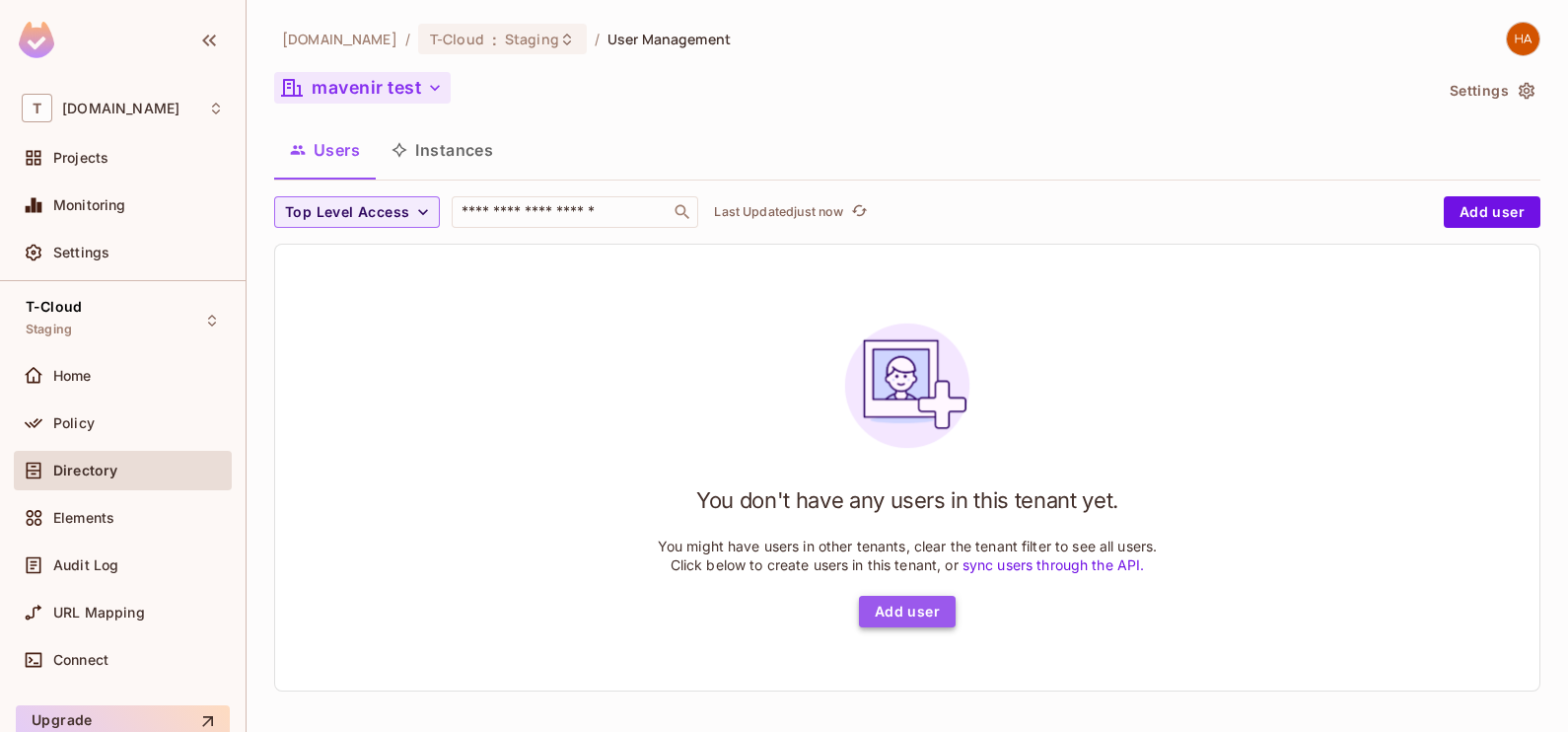
click at [872, 603] on button "Add user" at bounding box center [907, 612] width 96 height 32
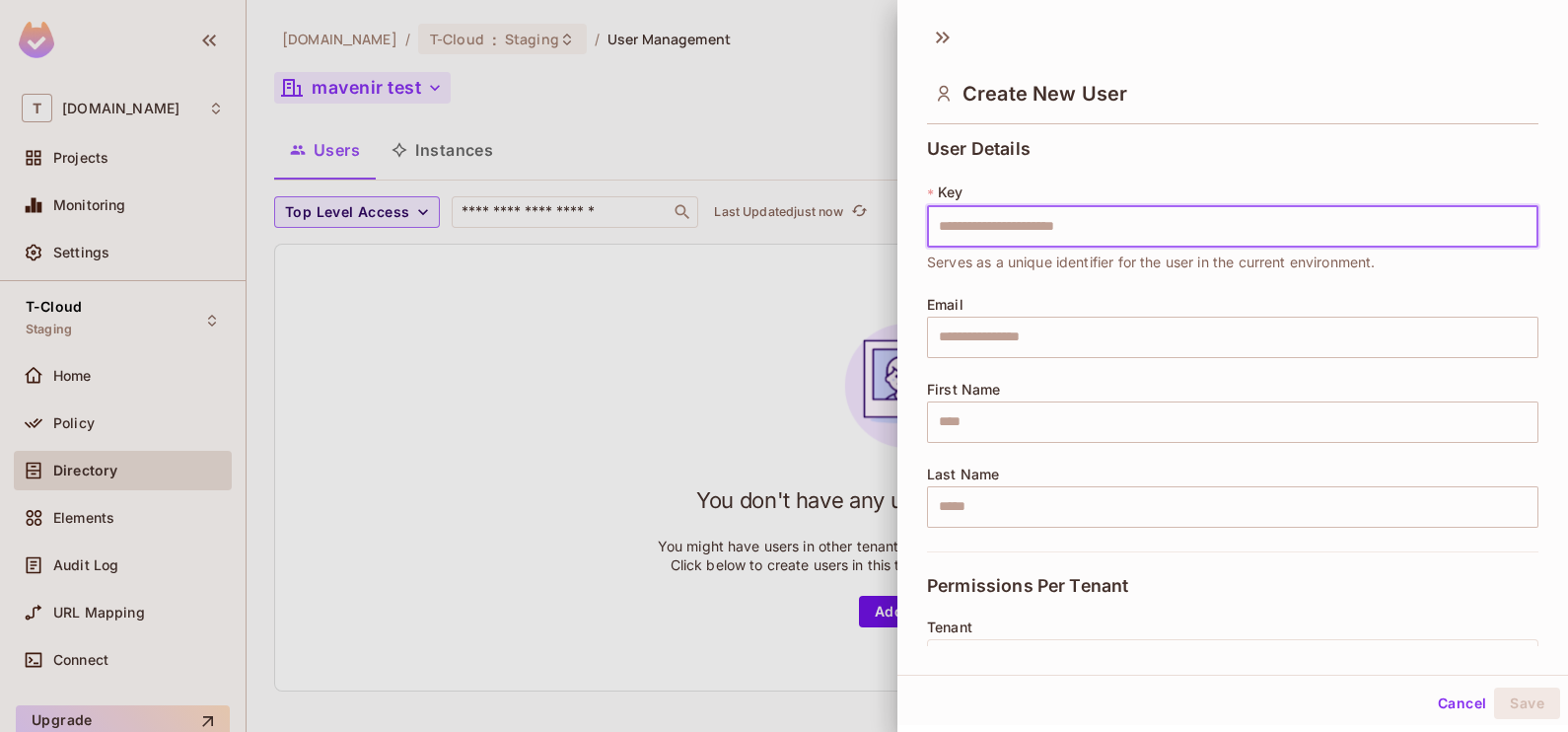
click at [1070, 230] on input "text" at bounding box center [1233, 227] width 612 height 42
type input "**********"
type input "********"
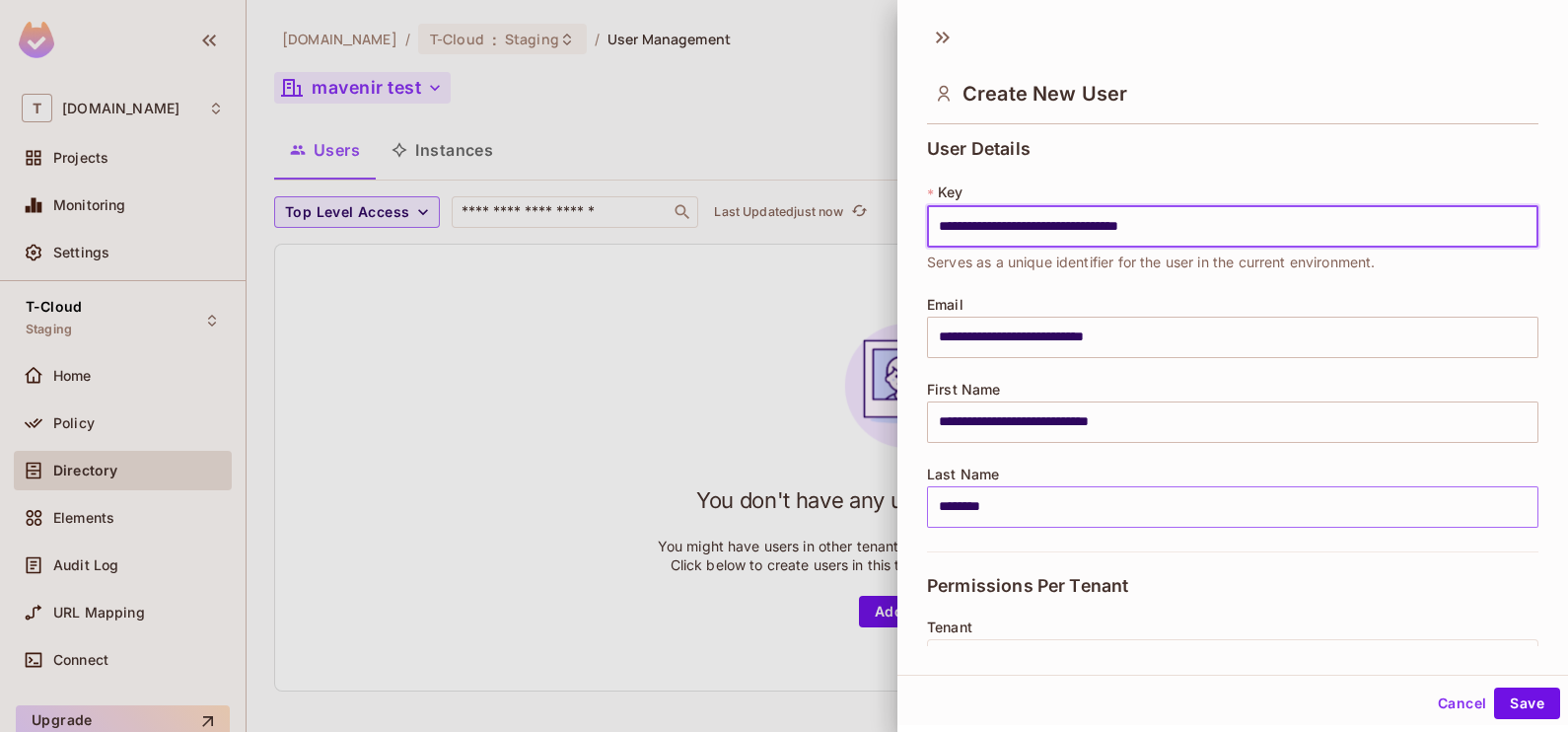
scroll to position [316, 0]
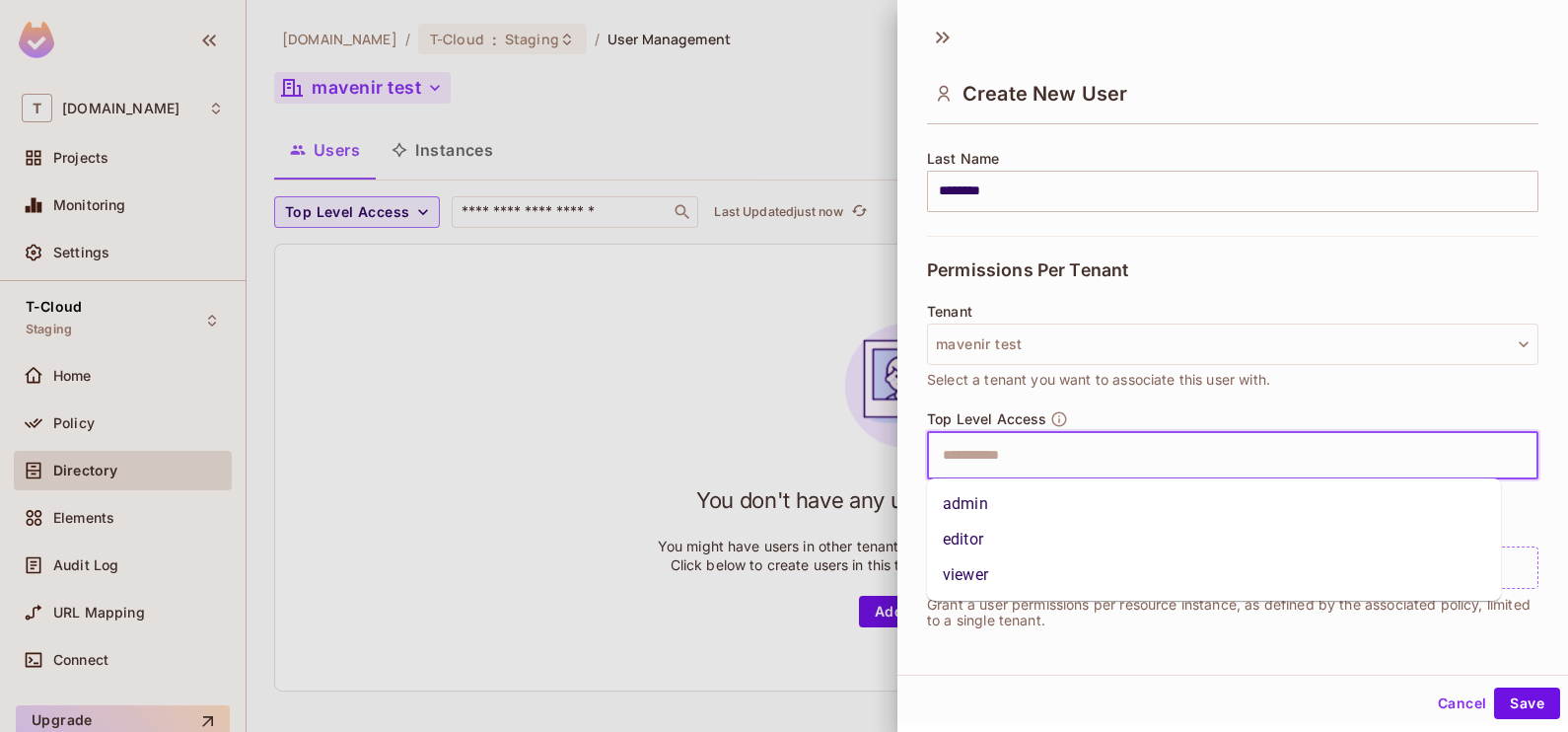
click at [1108, 439] on input "text" at bounding box center [1215, 456] width 569 height 40
click at [1083, 497] on li "admin" at bounding box center [1214, 505] width 574 height 36
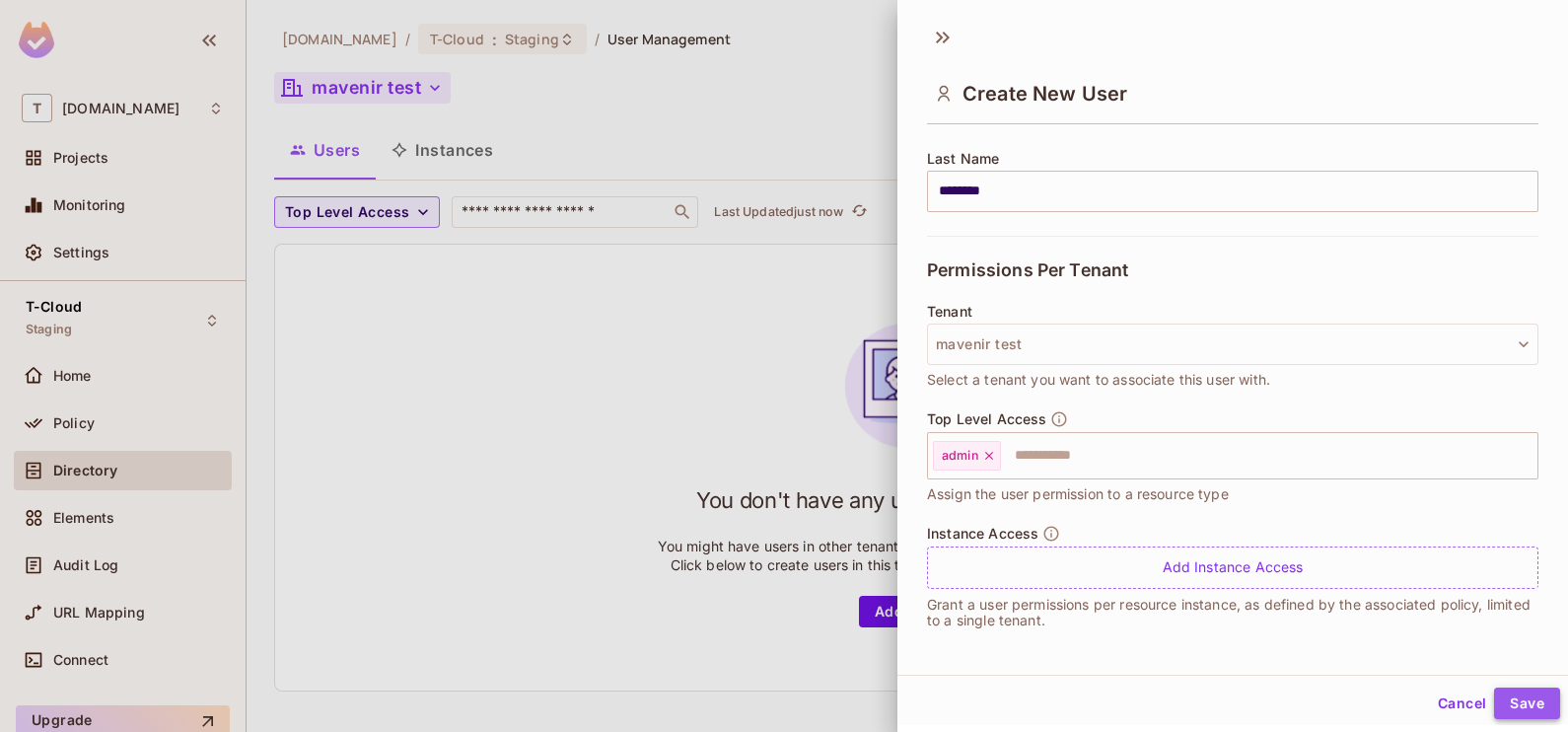
click at [1501, 695] on button "Save" at bounding box center [1527, 703] width 67 height 32
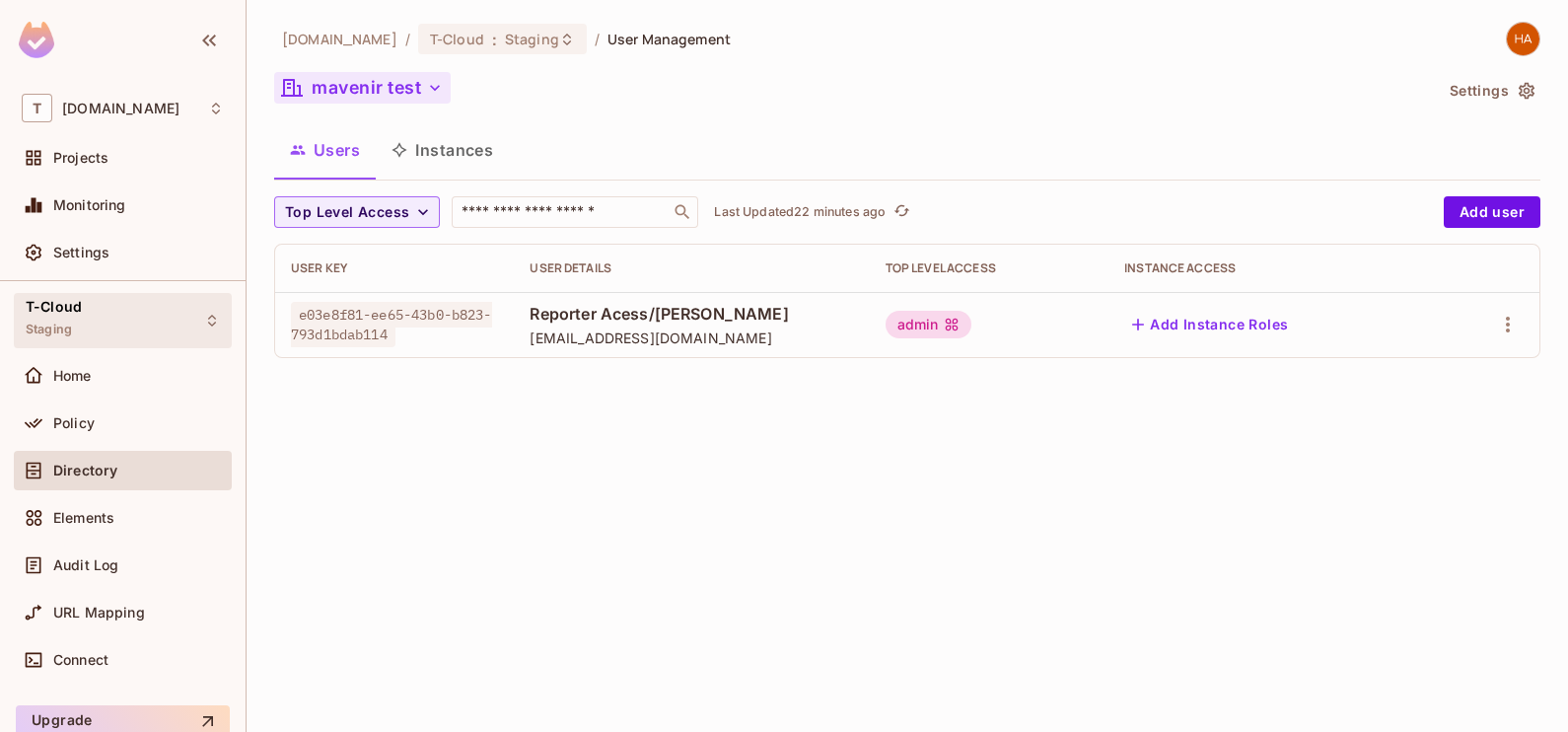
click at [73, 327] on div "T-Cloud Staging" at bounding box center [54, 320] width 57 height 43
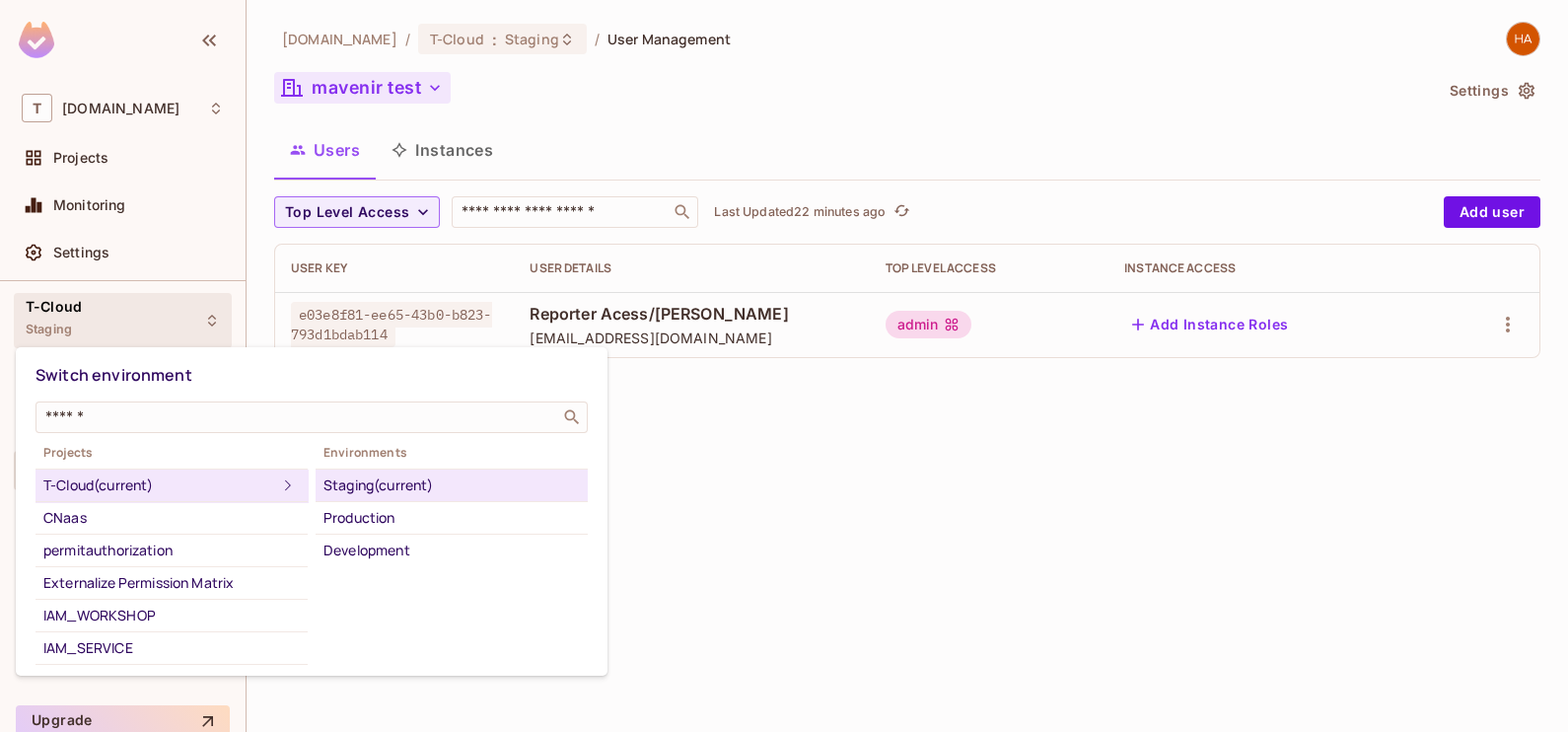
click at [416, 489] on div "Staging (current)" at bounding box center [452, 486] width 256 height 24
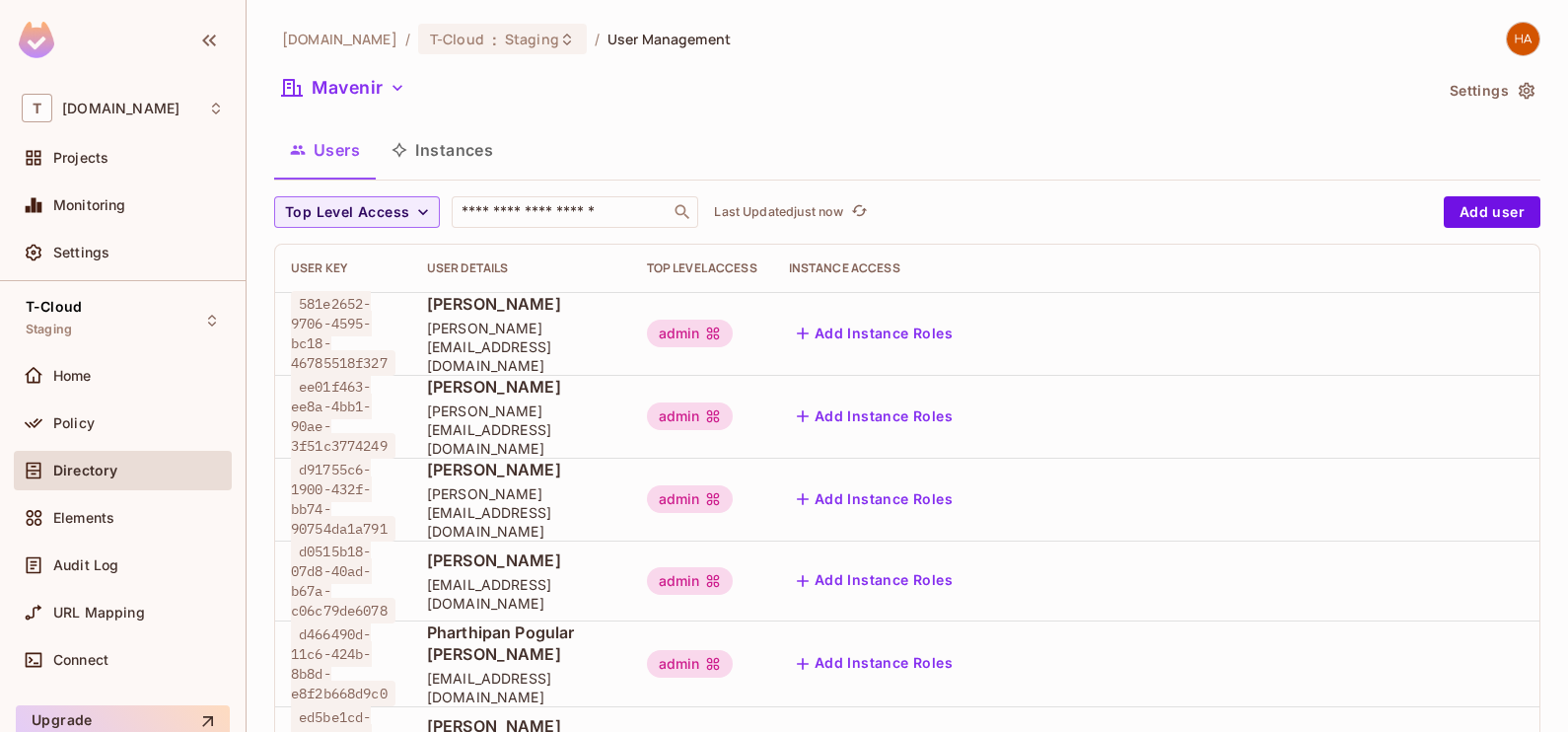
click at [454, 154] on button "Instances" at bounding box center [442, 150] width 133 height 50
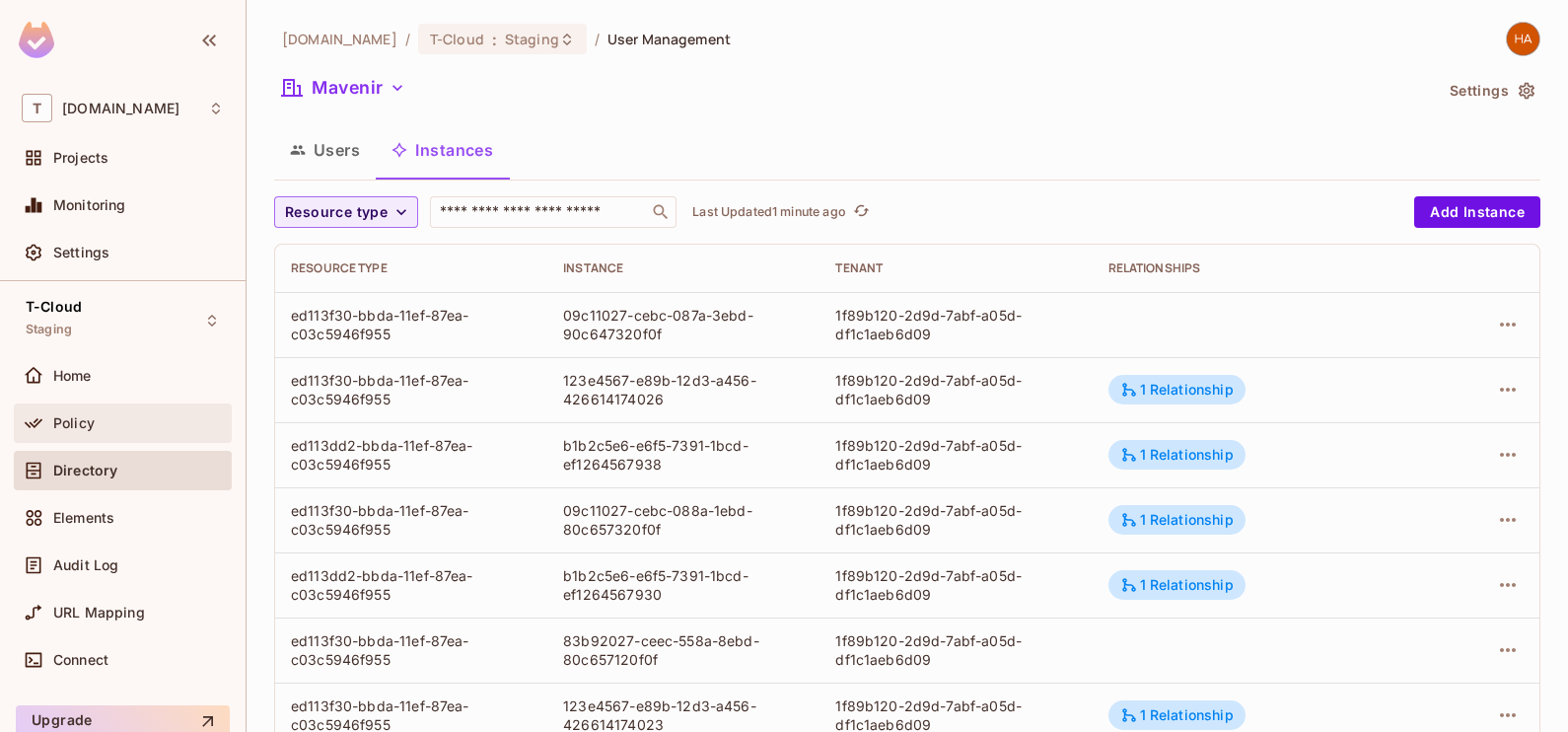
click at [126, 415] on div "Policy" at bounding box center [139, 423] width 171 height 16
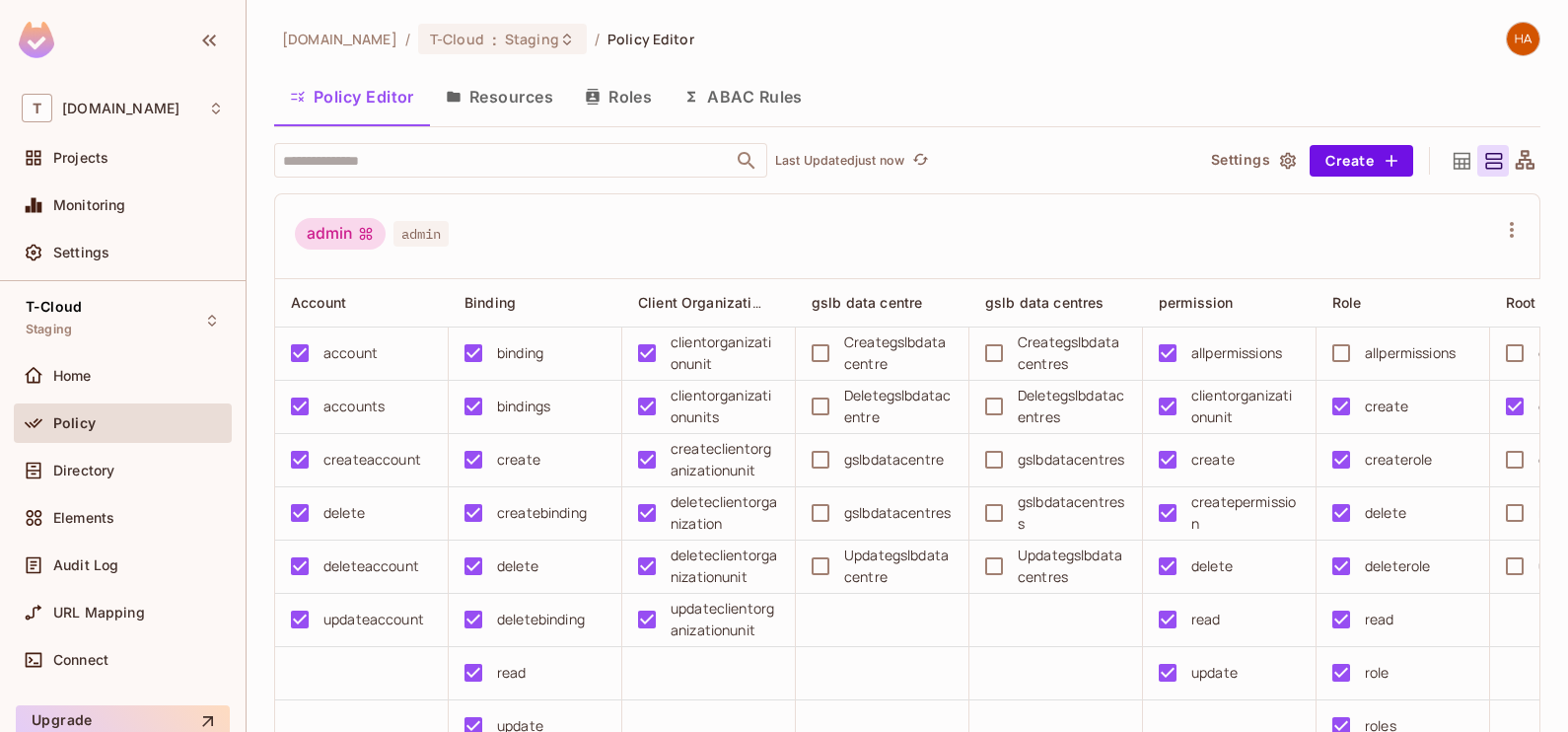
click at [510, 117] on button "Resources" at bounding box center [499, 97] width 139 height 50
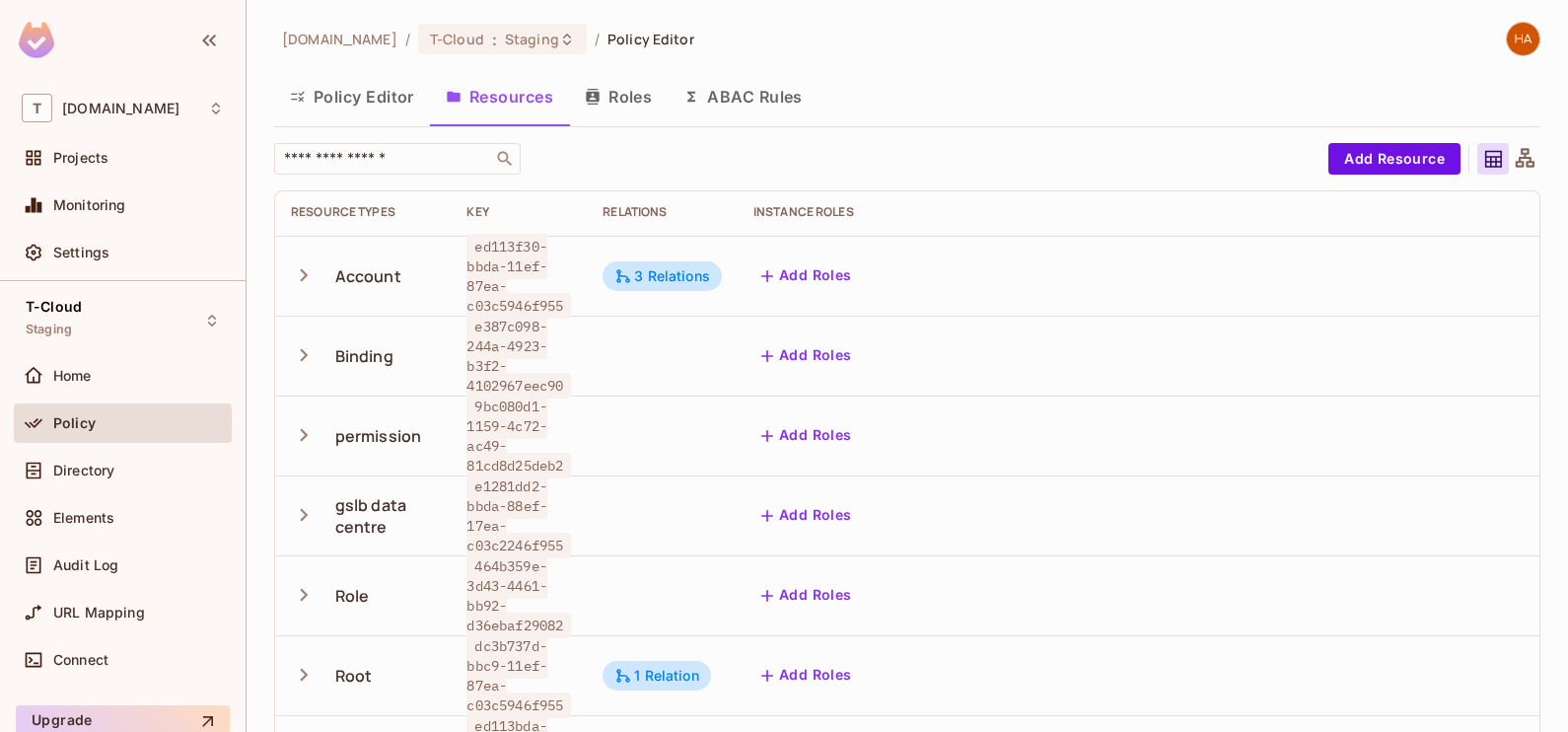
scroll to position [221, 0]
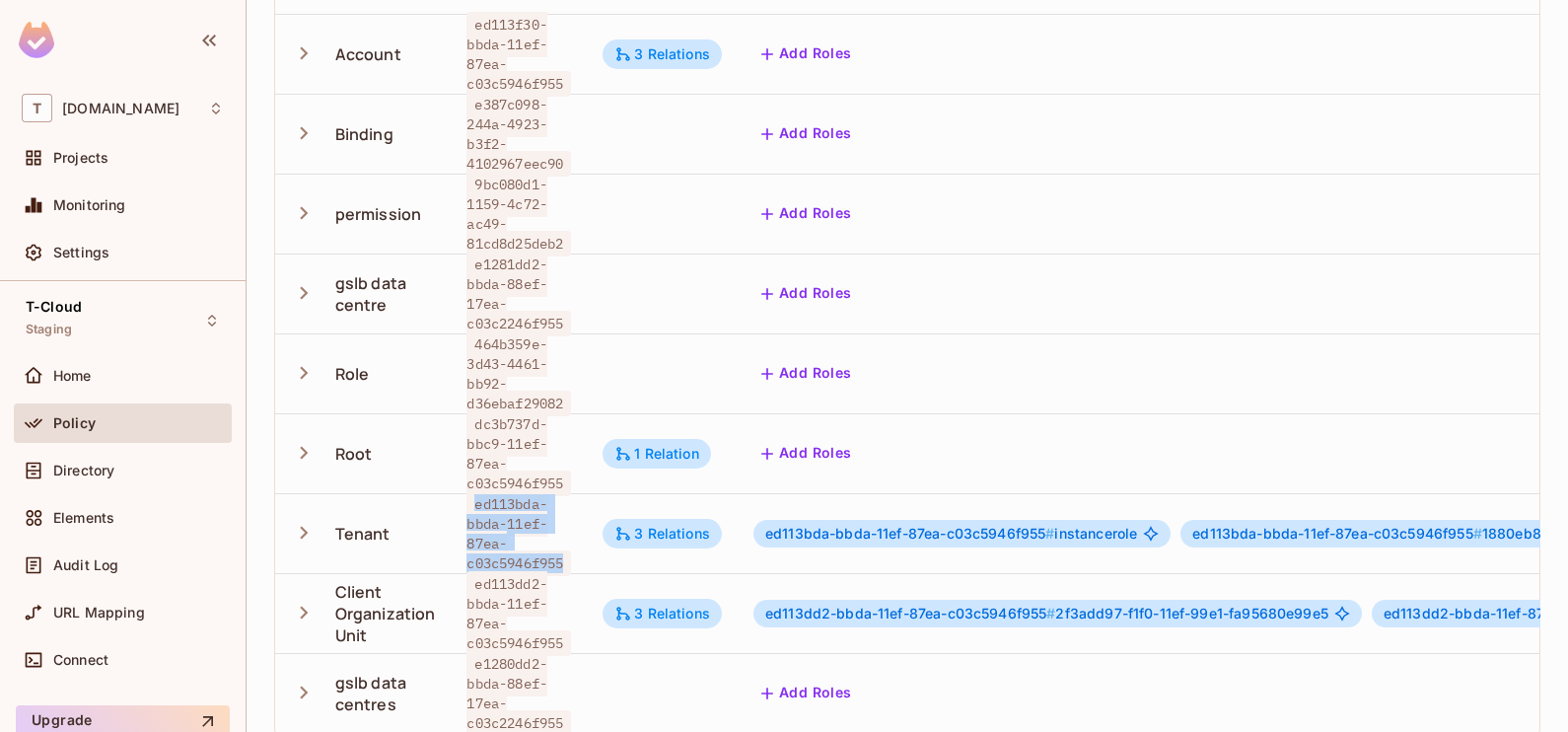
drag, startPoint x: 474, startPoint y: 479, endPoint x: 567, endPoint y: 533, distance: 107.5
click at [567, 533] on span "ed113bda-bbda-11ef-87ea-c03c5946f955" at bounding box center [518, 533] width 104 height 84
copy span "ed113bda-bbda-11ef-87ea-c03c5946f955"
